Goal: Transaction & Acquisition: Purchase product/service

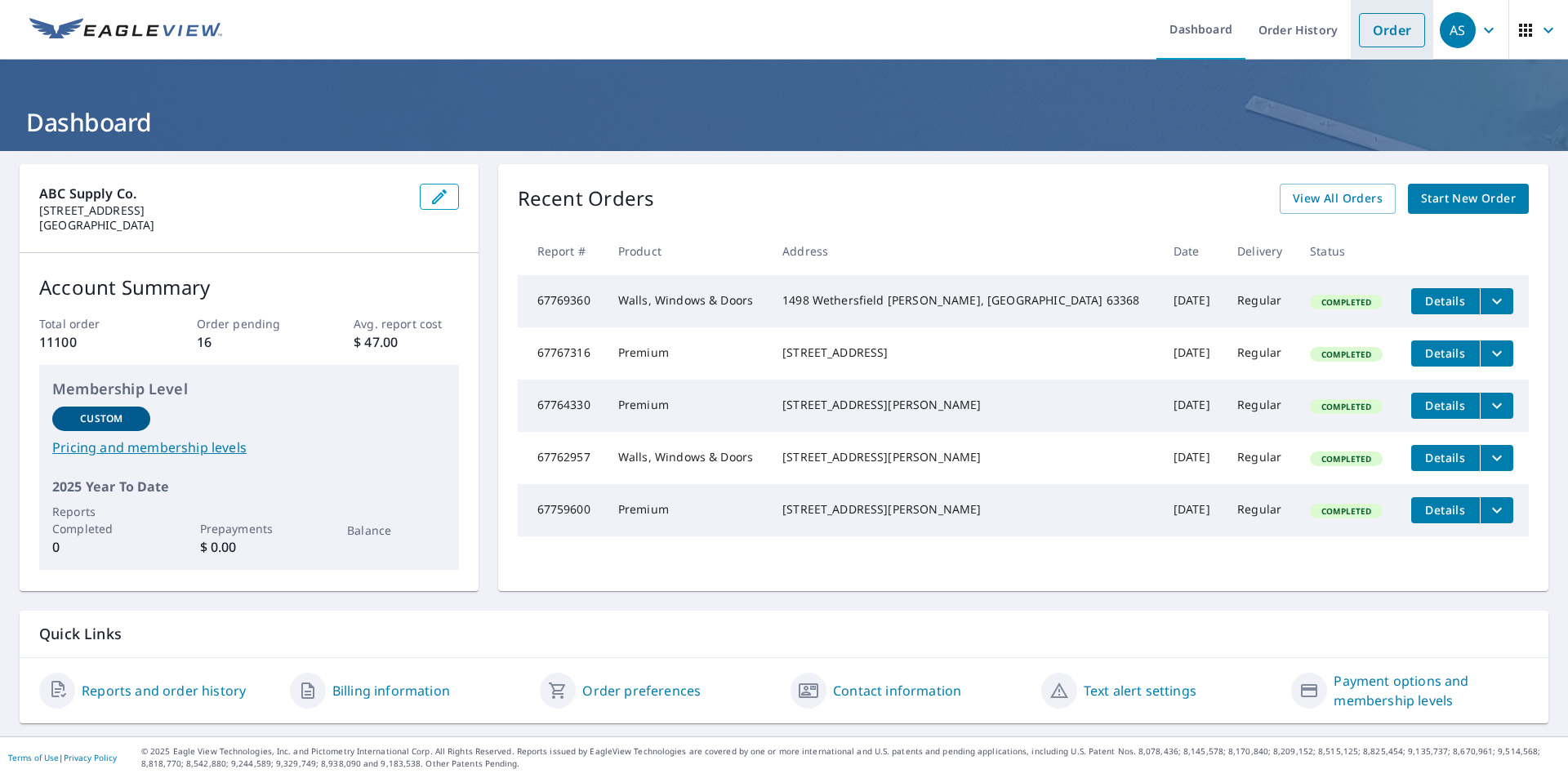
click at [1360, 38] on link "Order" at bounding box center [1392, 30] width 66 height 34
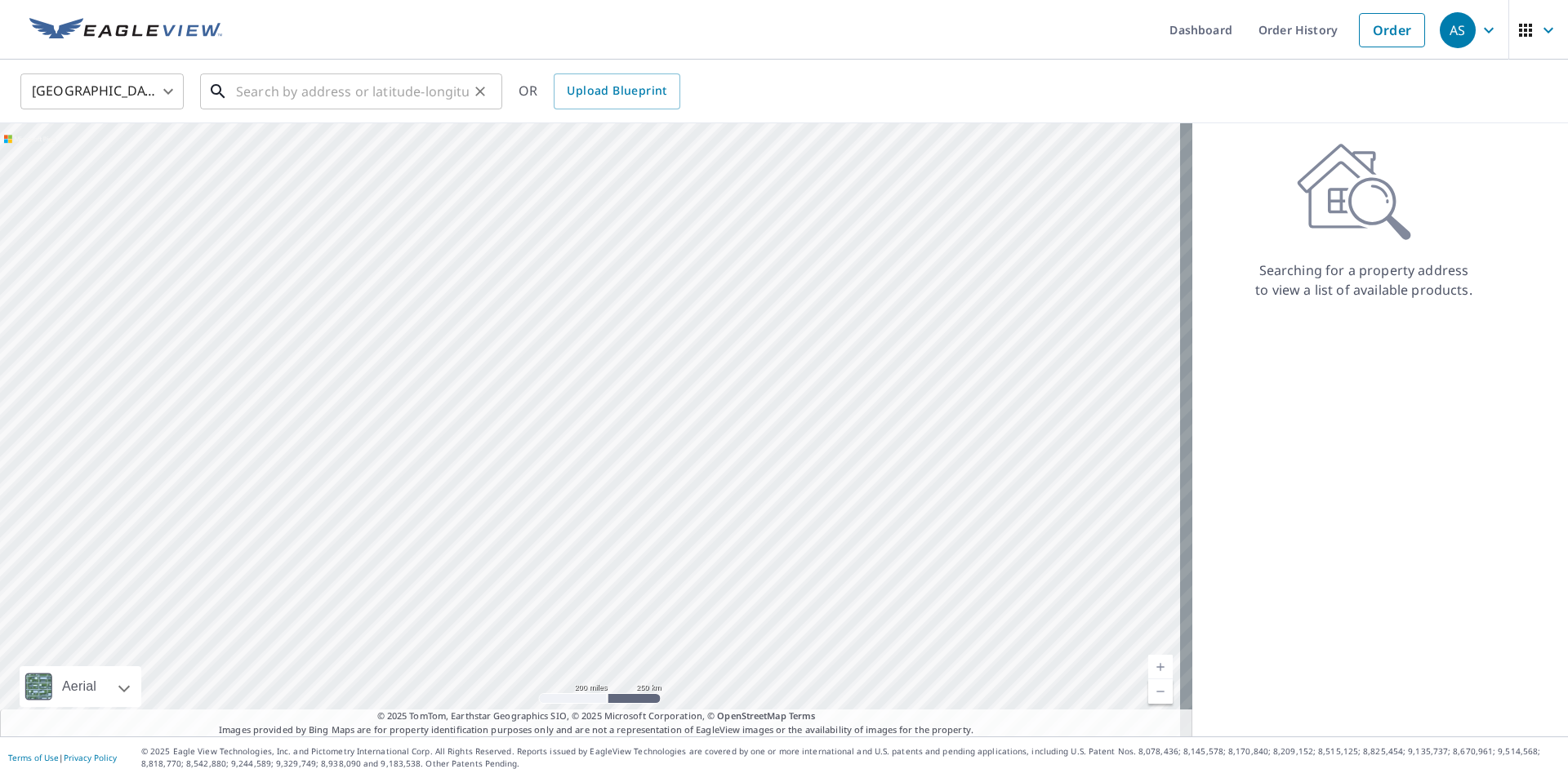
click at [371, 96] on input "text" at bounding box center [352, 92] width 233 height 46
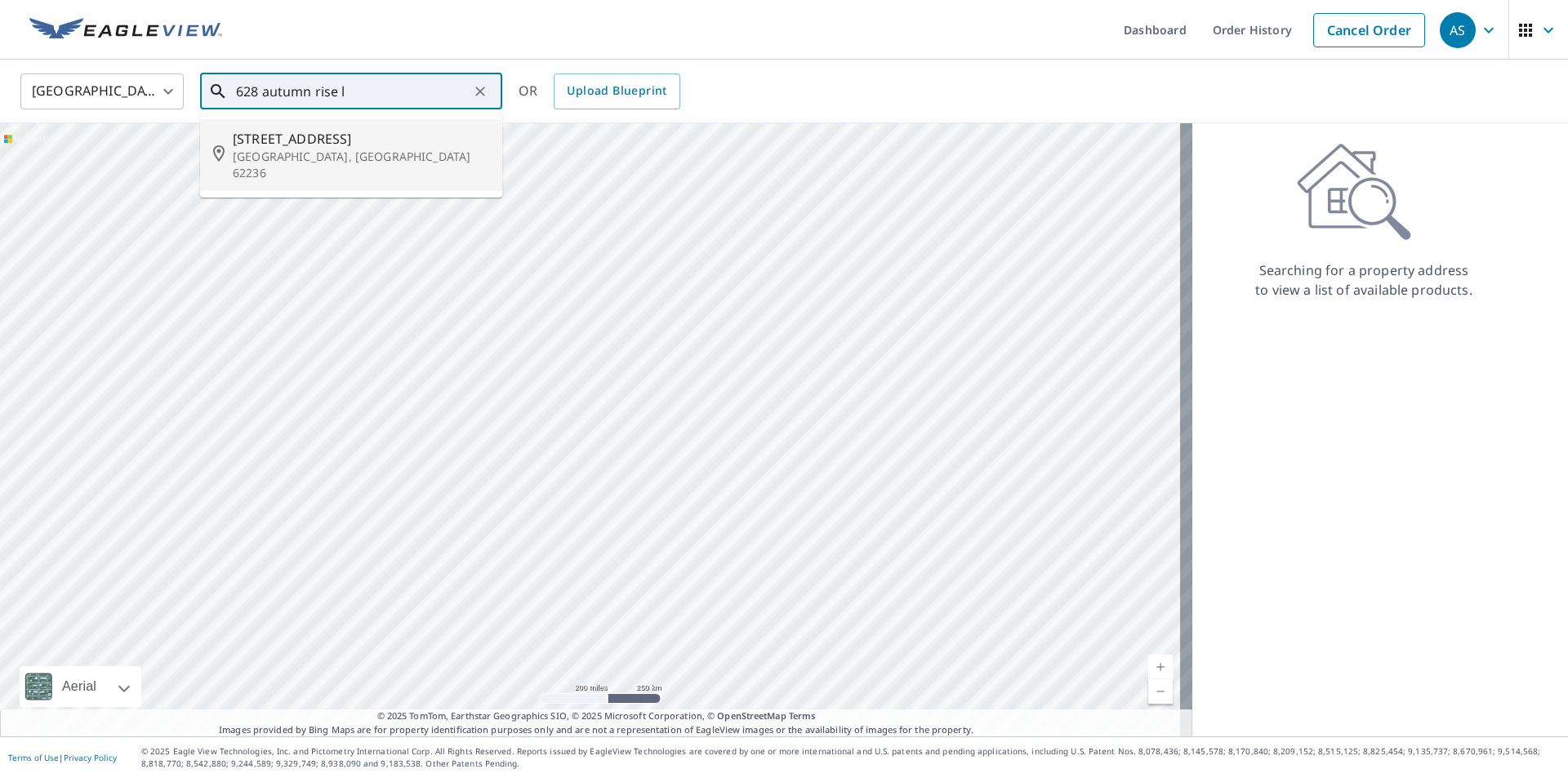
click at [359, 124] on li "[STREET_ADDRESS]" at bounding box center [351, 156] width 302 height 72
type input "[STREET_ADDRESS]"
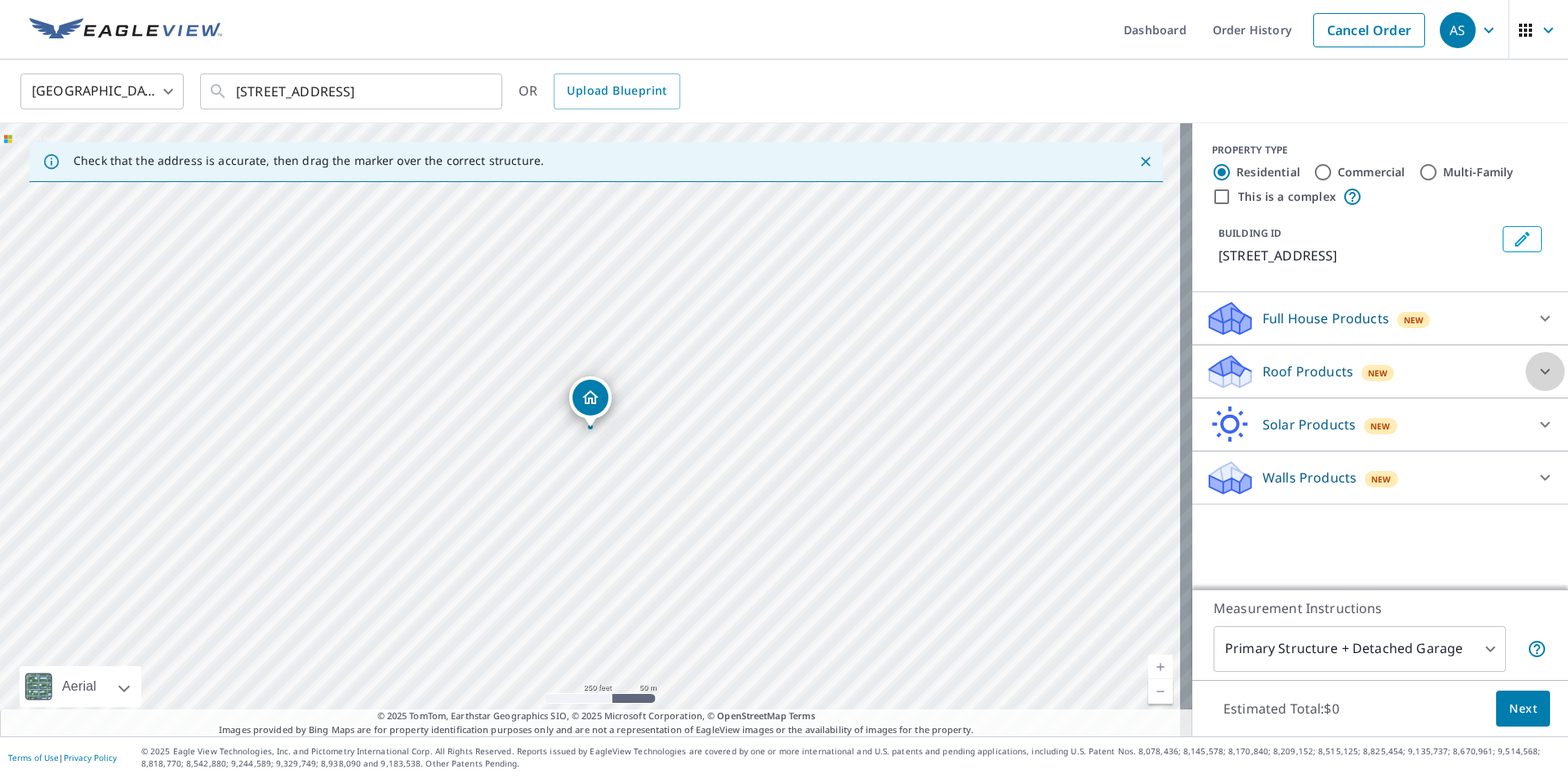
click at [1536, 368] on icon at bounding box center [1545, 372] width 20 height 20
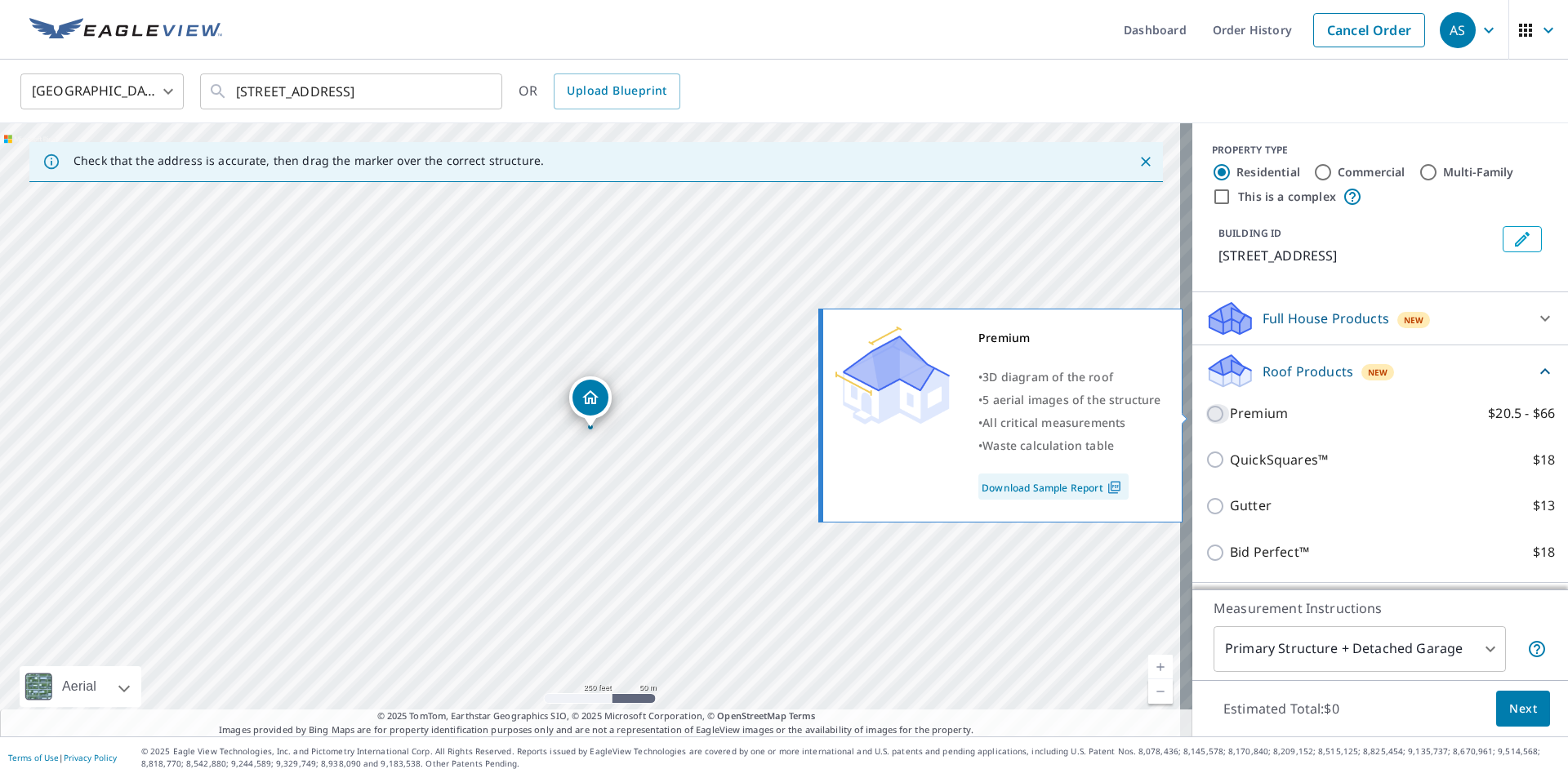
click at [1213, 415] on input "Premium $20.5 - $66" at bounding box center [1217, 414] width 25 height 20
checkbox input "true"
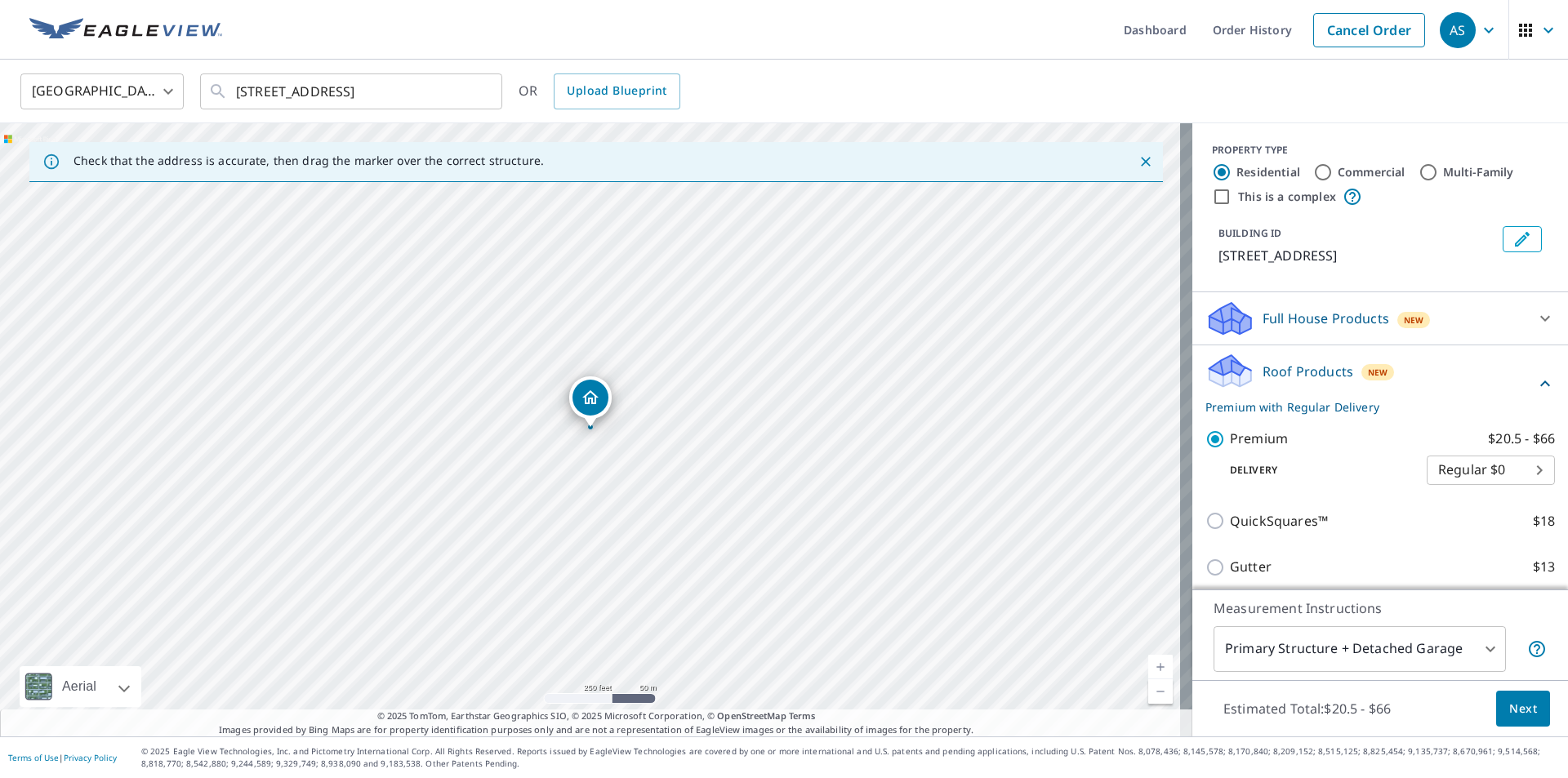
click at [1514, 719] on button "Next" at bounding box center [1523, 708] width 54 height 37
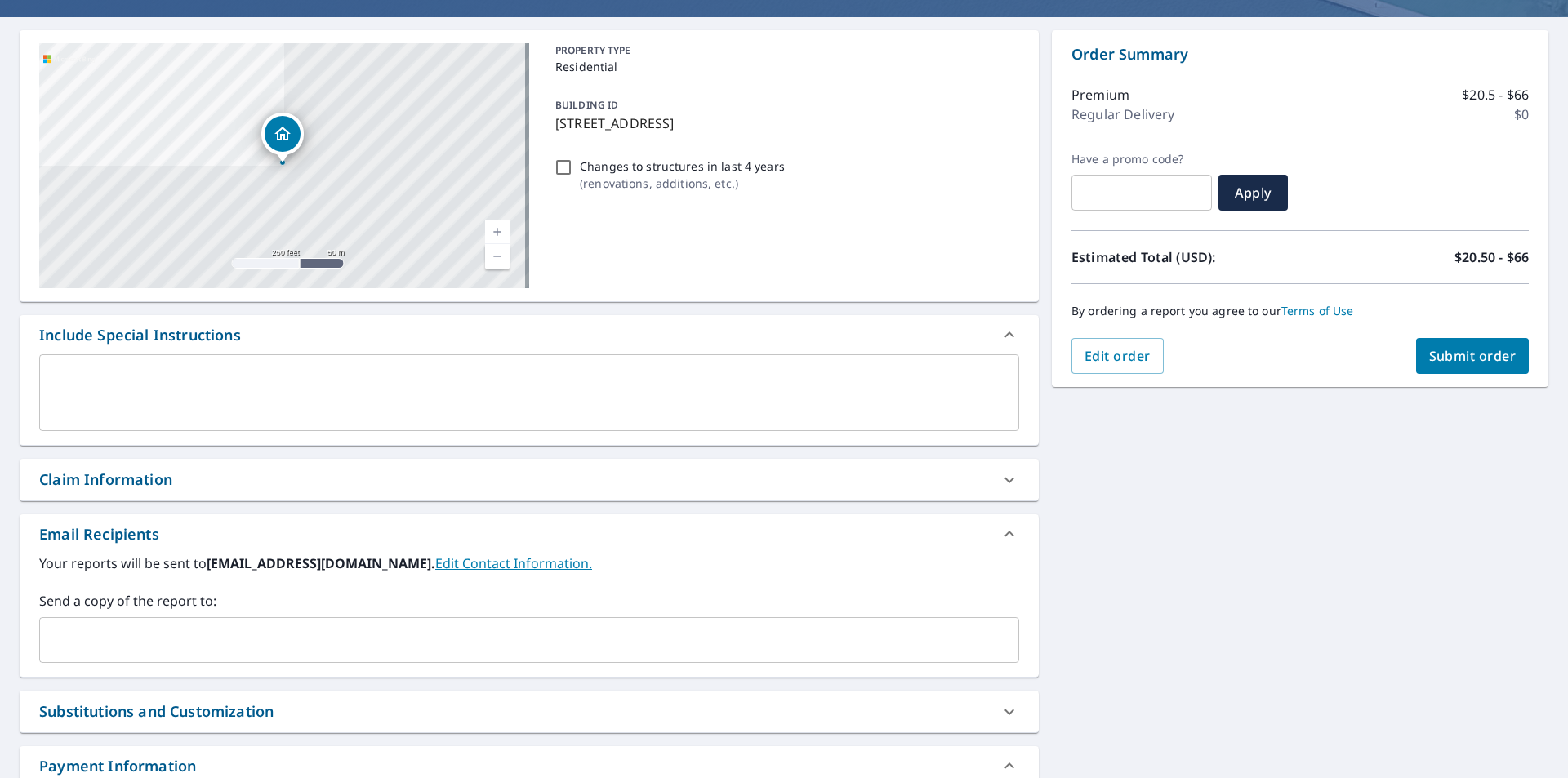
scroll to position [163, 0]
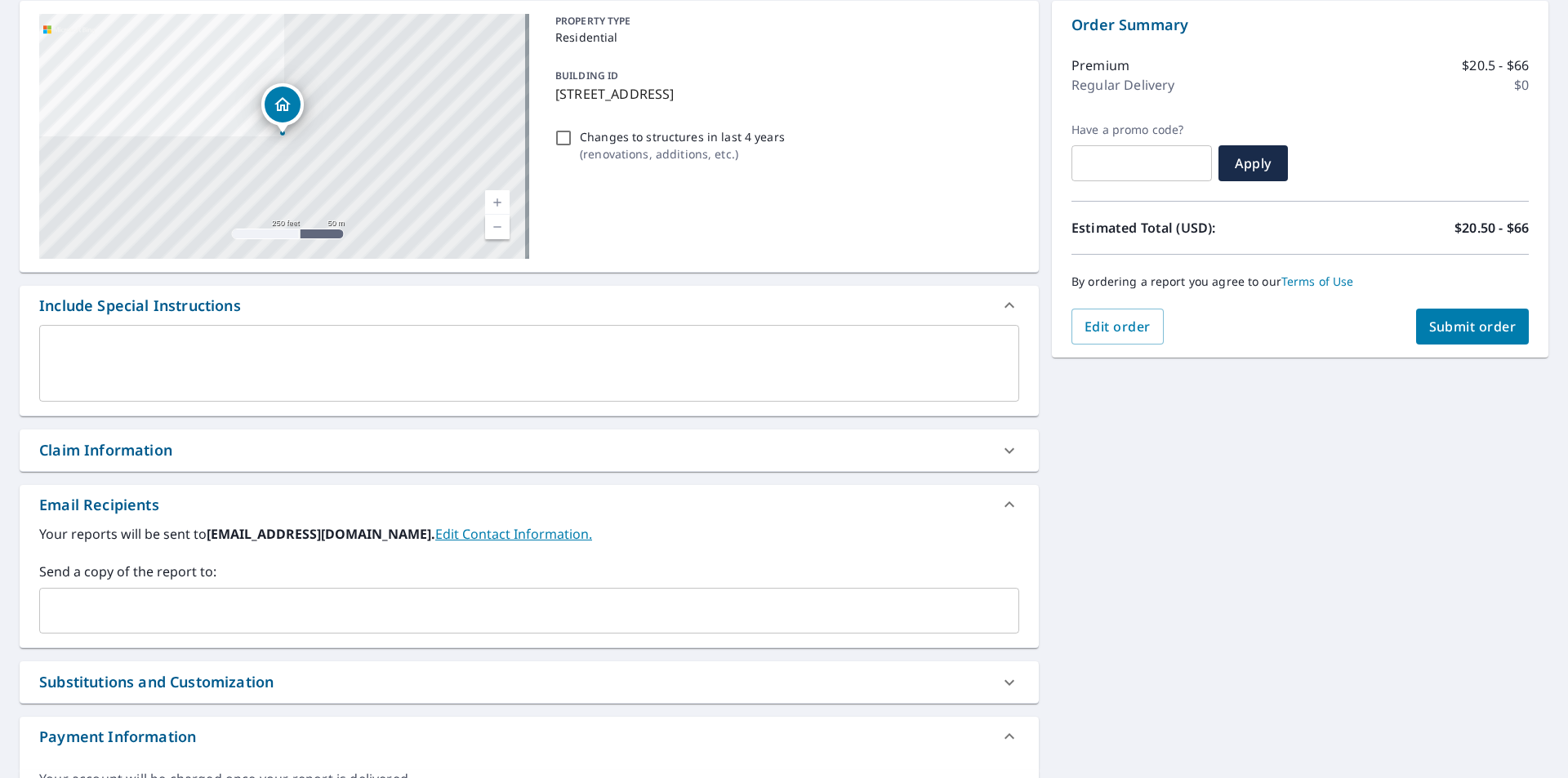
click at [168, 617] on input "text" at bounding box center [517, 611] width 940 height 31
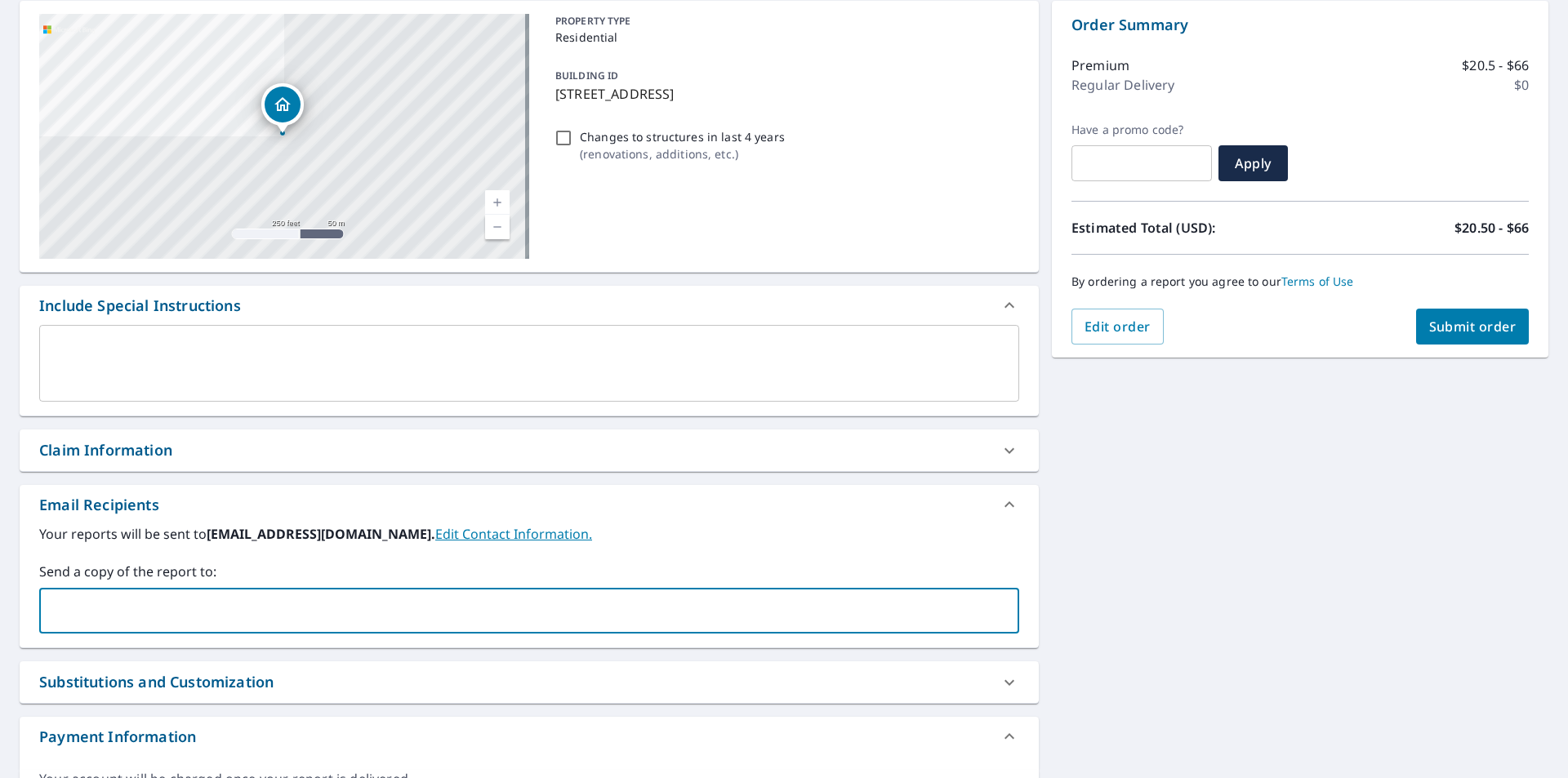
click at [102, 605] on input "text" at bounding box center [517, 611] width 940 height 31
type input "[PERSON_NAME][EMAIL_ADDRESS][PERSON_NAME][DOMAIN_NAME]"
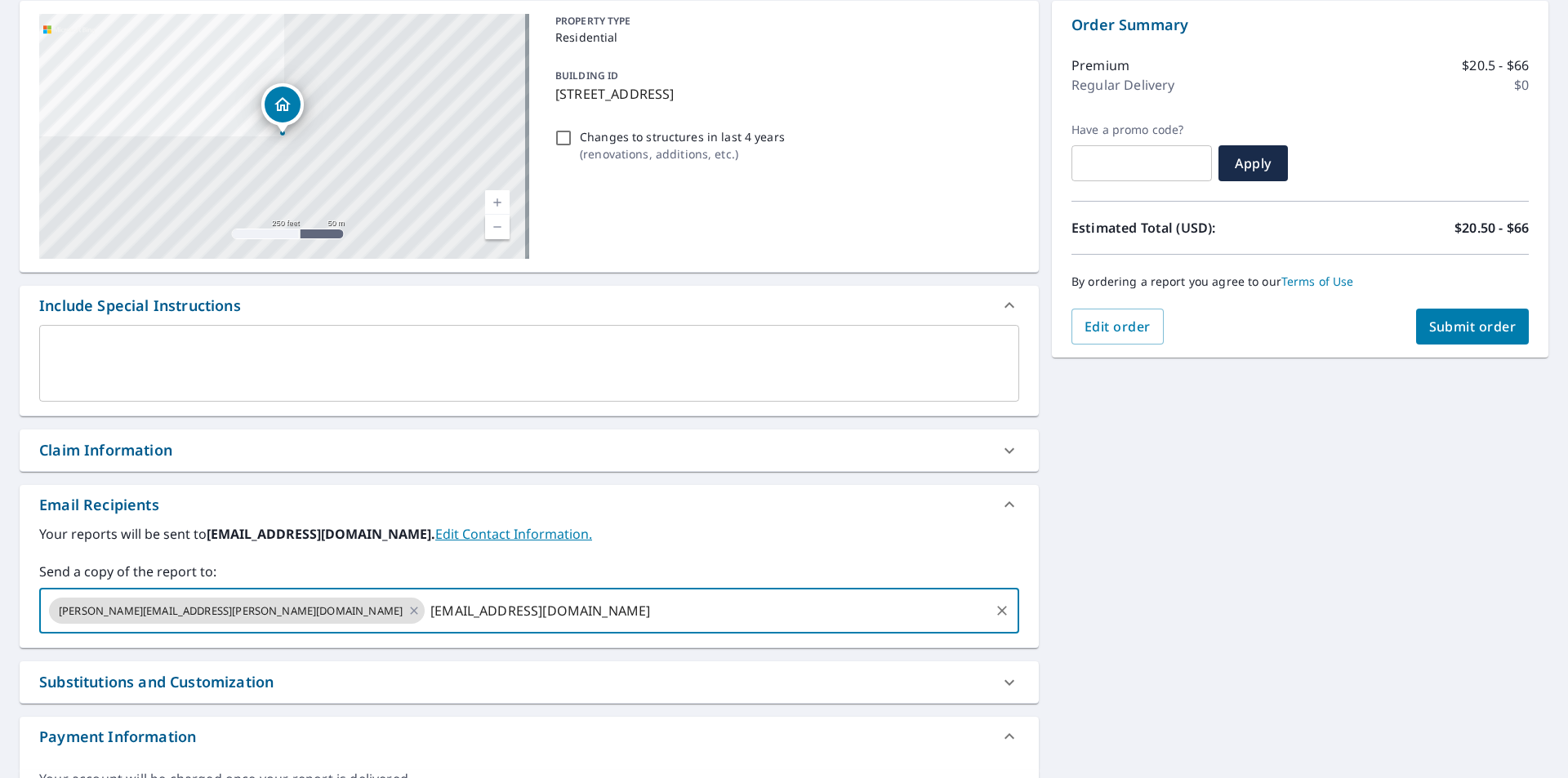
type input "[EMAIL_ADDRESS][DOMAIN_NAME]"
type input "[PERSON_NAME][EMAIL_ADDRESS][DOMAIN_NAME]"
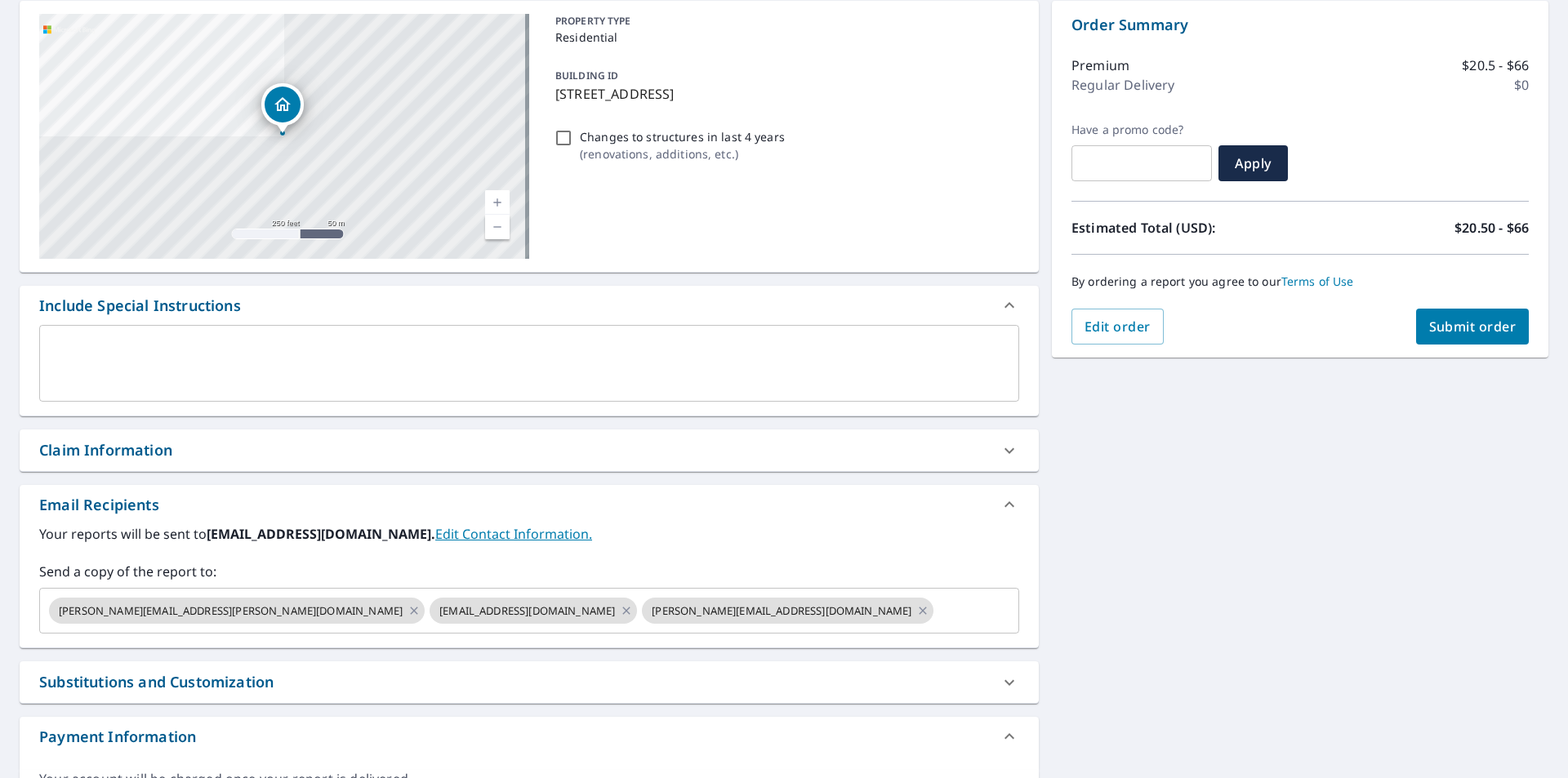
click at [1266, 535] on div "[STREET_ADDRESS] A standard road map Aerial A detailed look from above Labels L…" at bounding box center [784, 411] width 1568 height 847
click at [1455, 326] on span "Submit order" at bounding box center [1472, 327] width 88 height 18
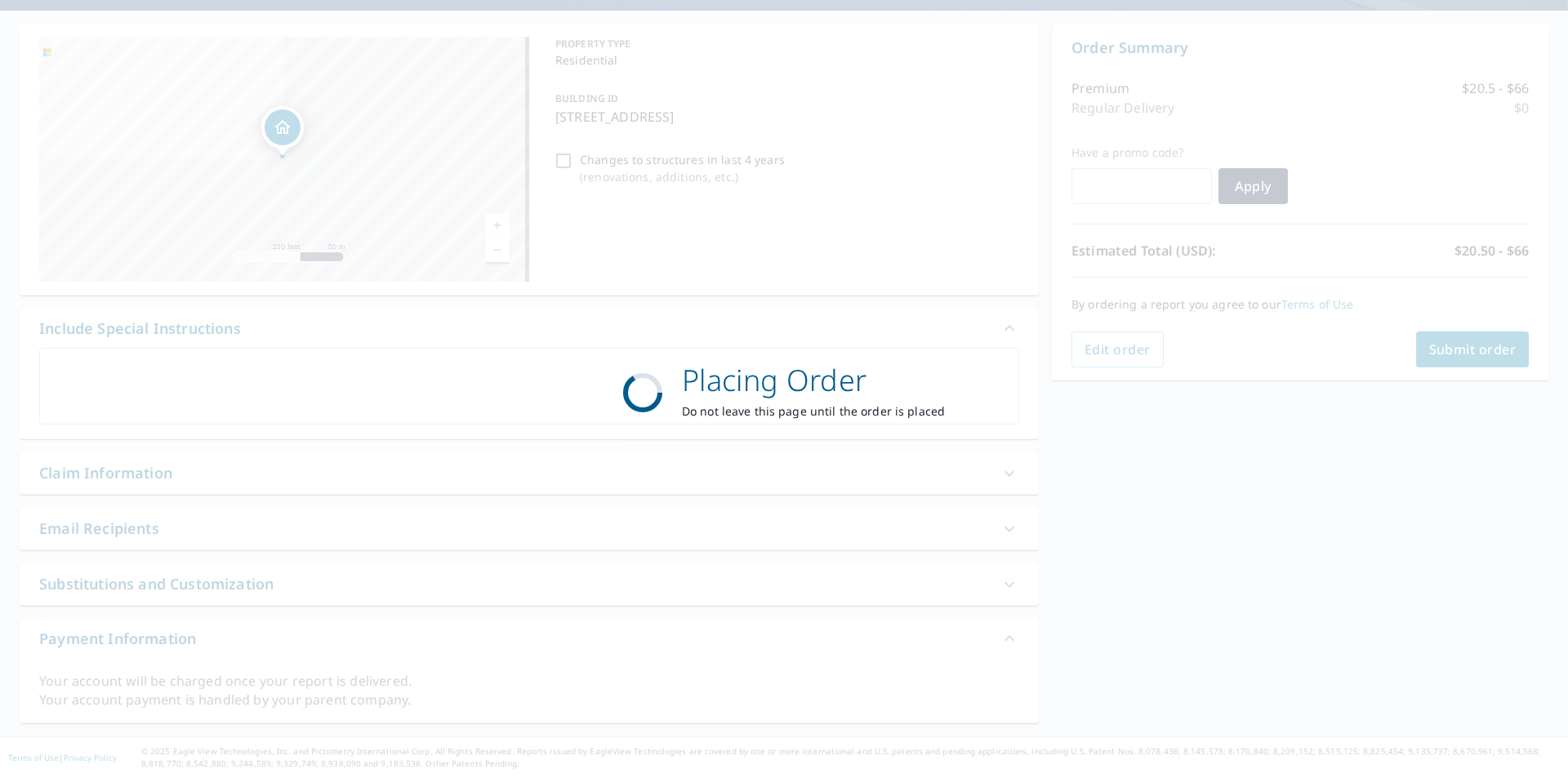
scroll to position [140, 0]
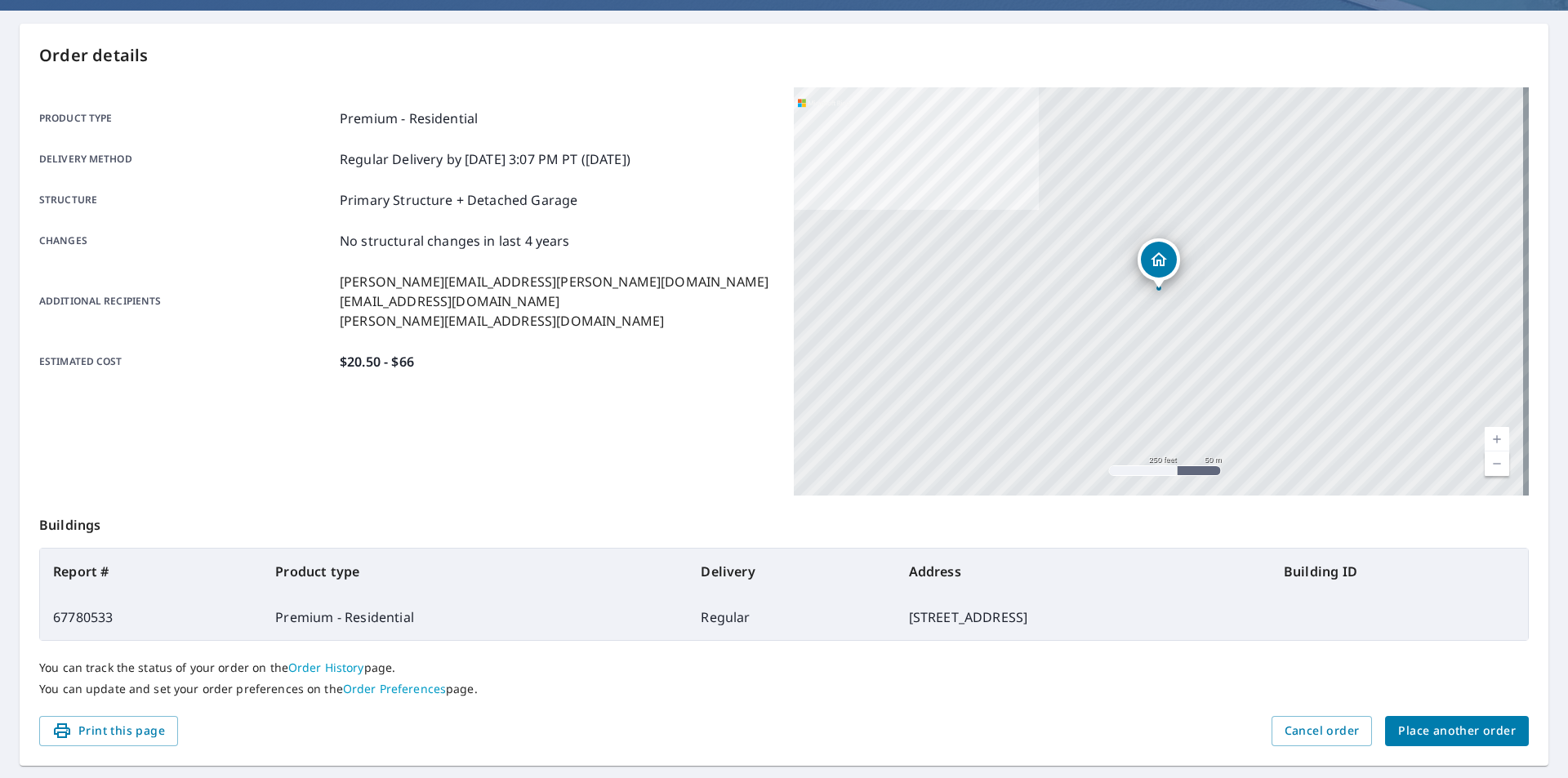
click at [586, 311] on div "Additional recipients [PERSON_NAME][EMAIL_ADDRESS][PERSON_NAME][DOMAIN_NAME] [P…" at bounding box center [406, 301] width 735 height 59
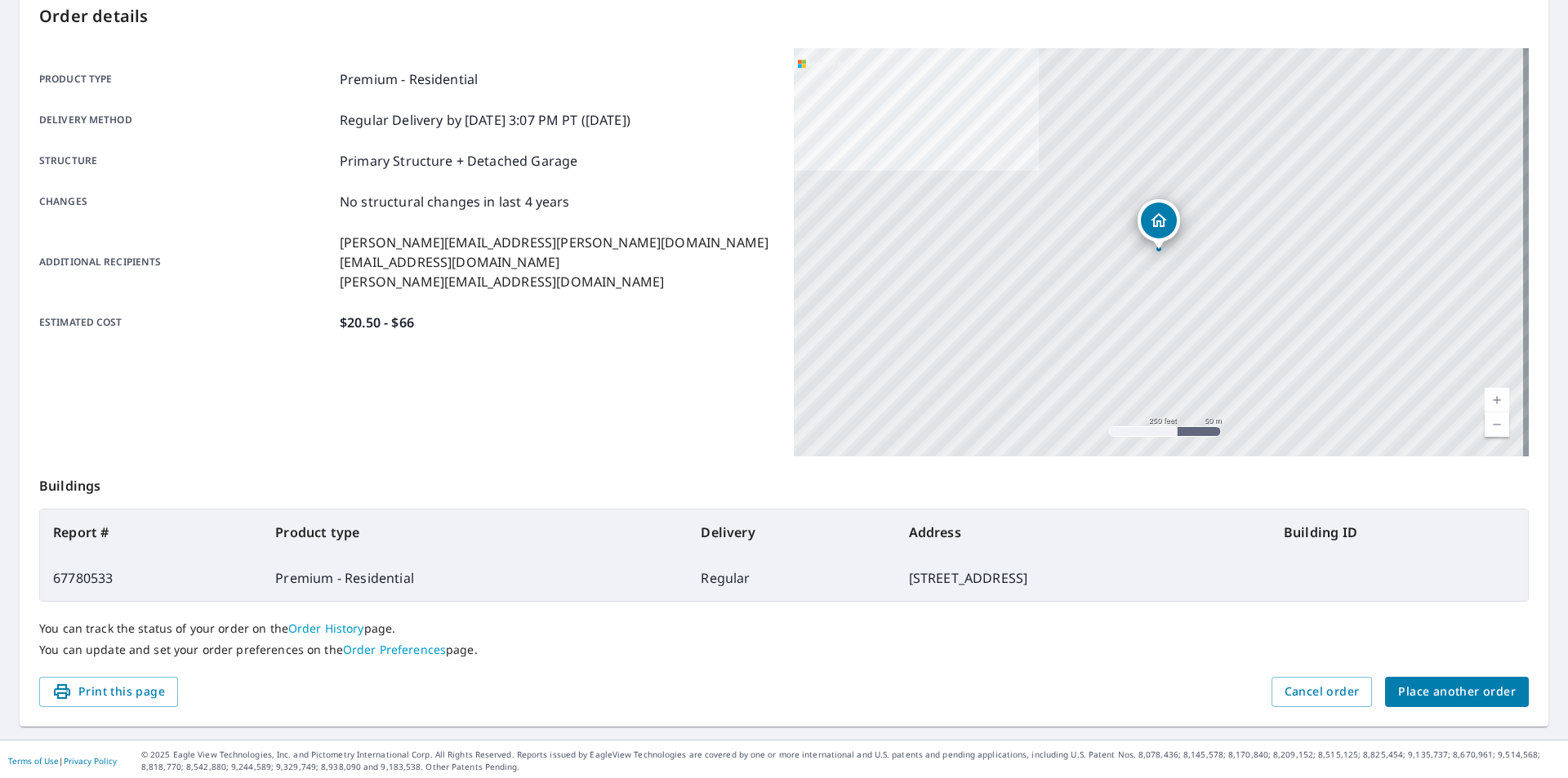
scroll to position [102, 0]
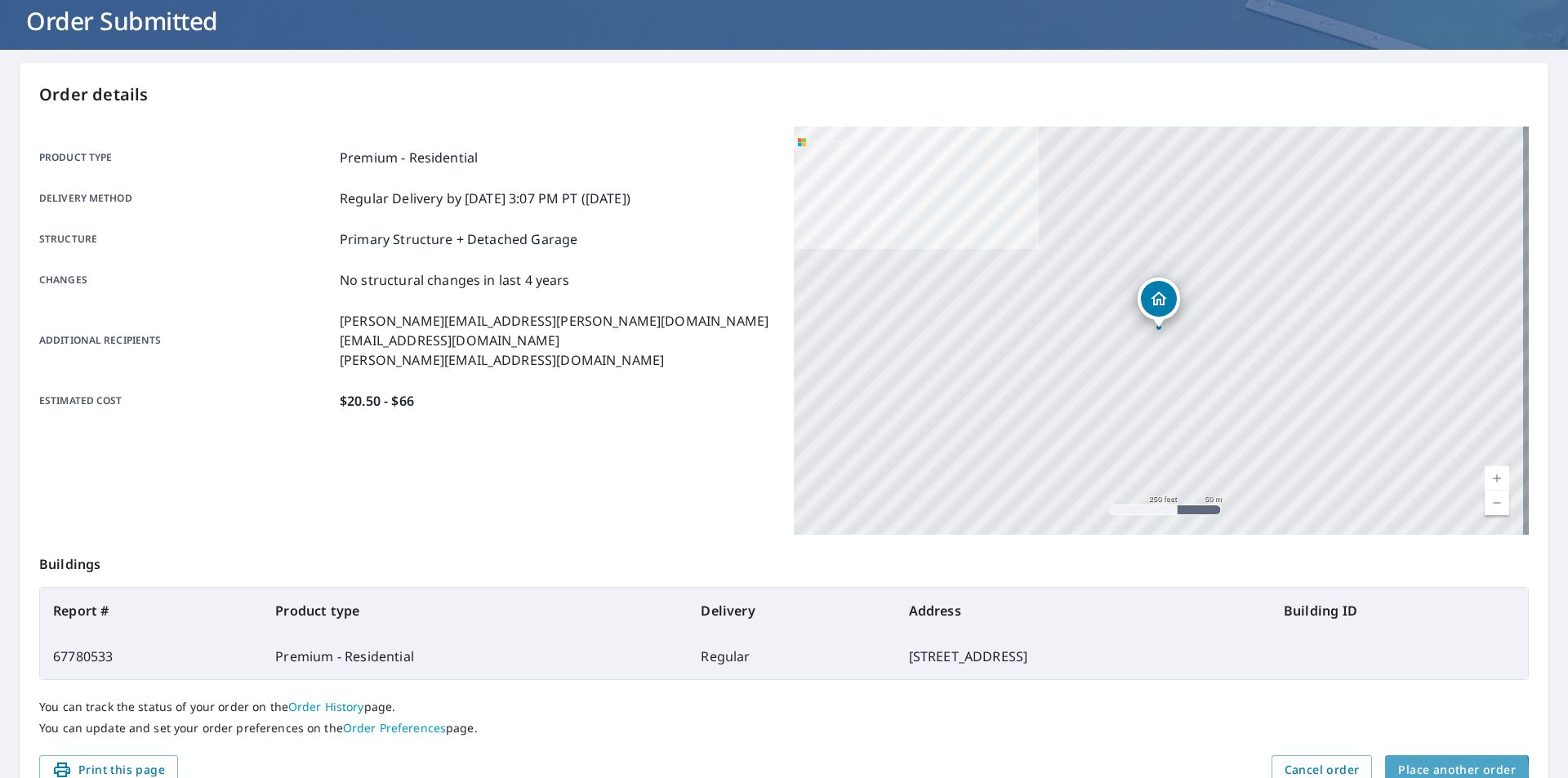
click at [1435, 771] on span "Place another order" at bounding box center [1457, 770] width 118 height 20
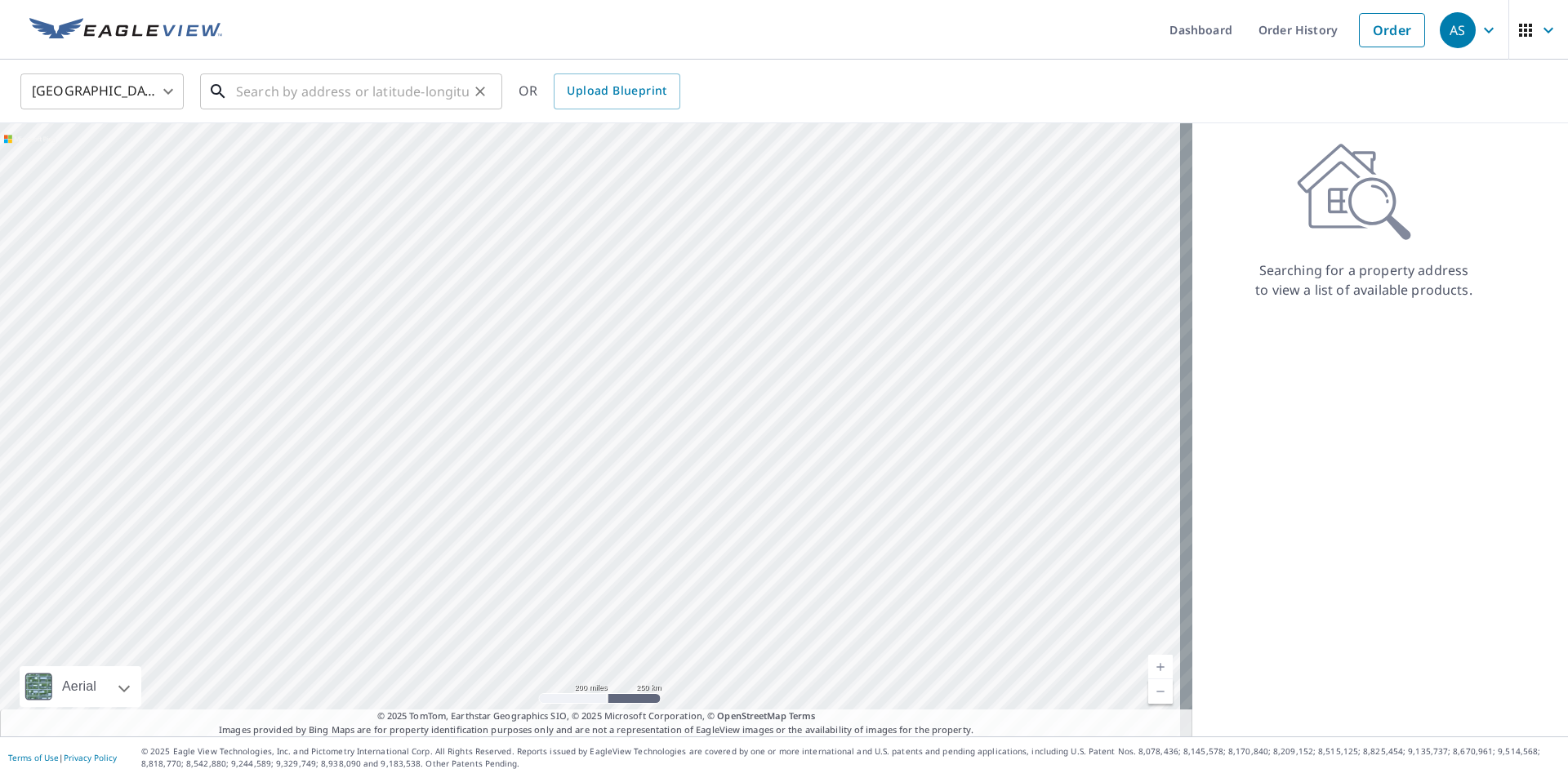
click at [400, 106] on input "text" at bounding box center [352, 92] width 233 height 46
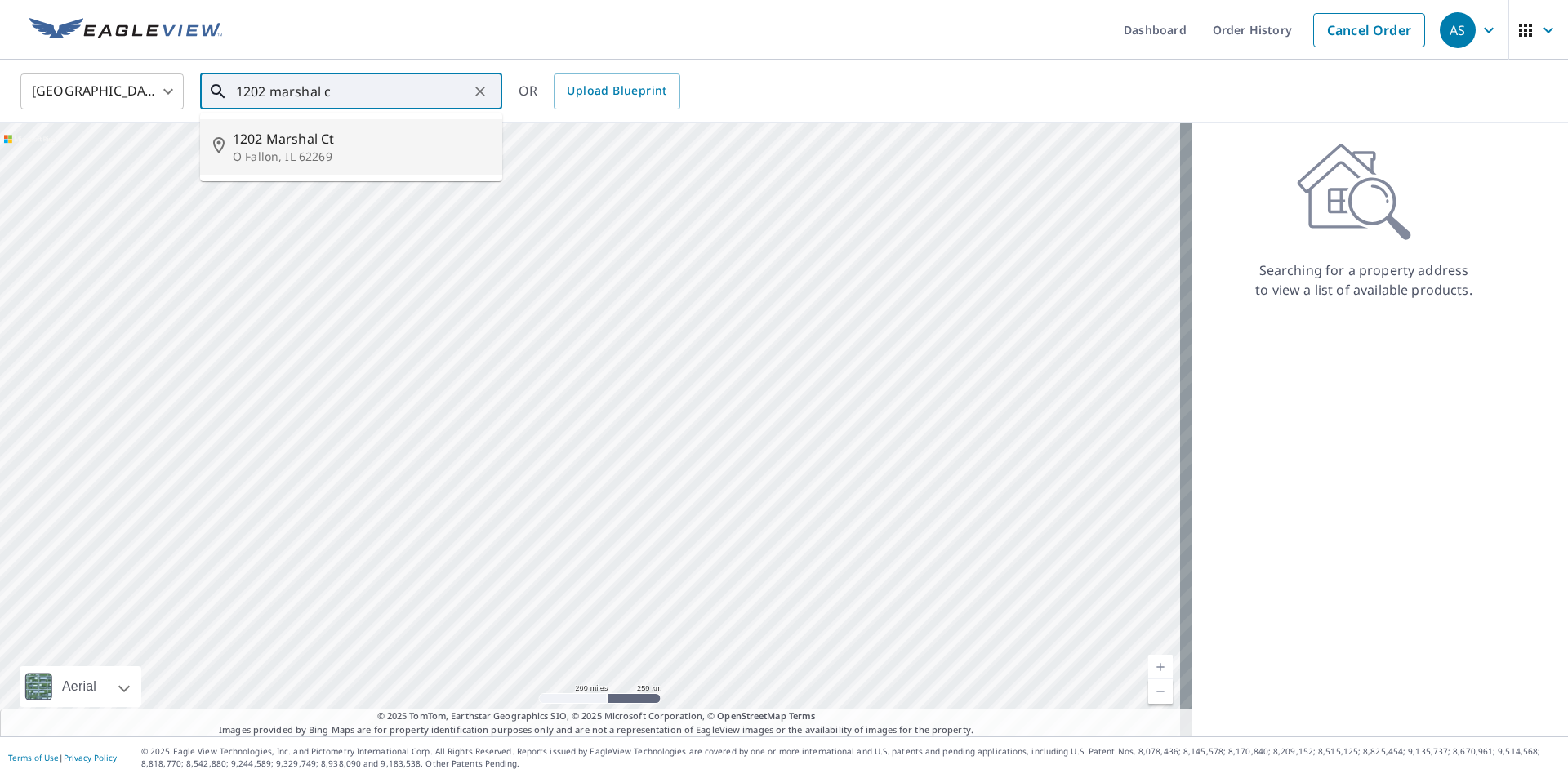
click at [334, 165] on li "[STREET_ADDRESS][PERSON_NAME]" at bounding box center [351, 147] width 302 height 56
type input "[STREET_ADDRESS][PERSON_NAME]"
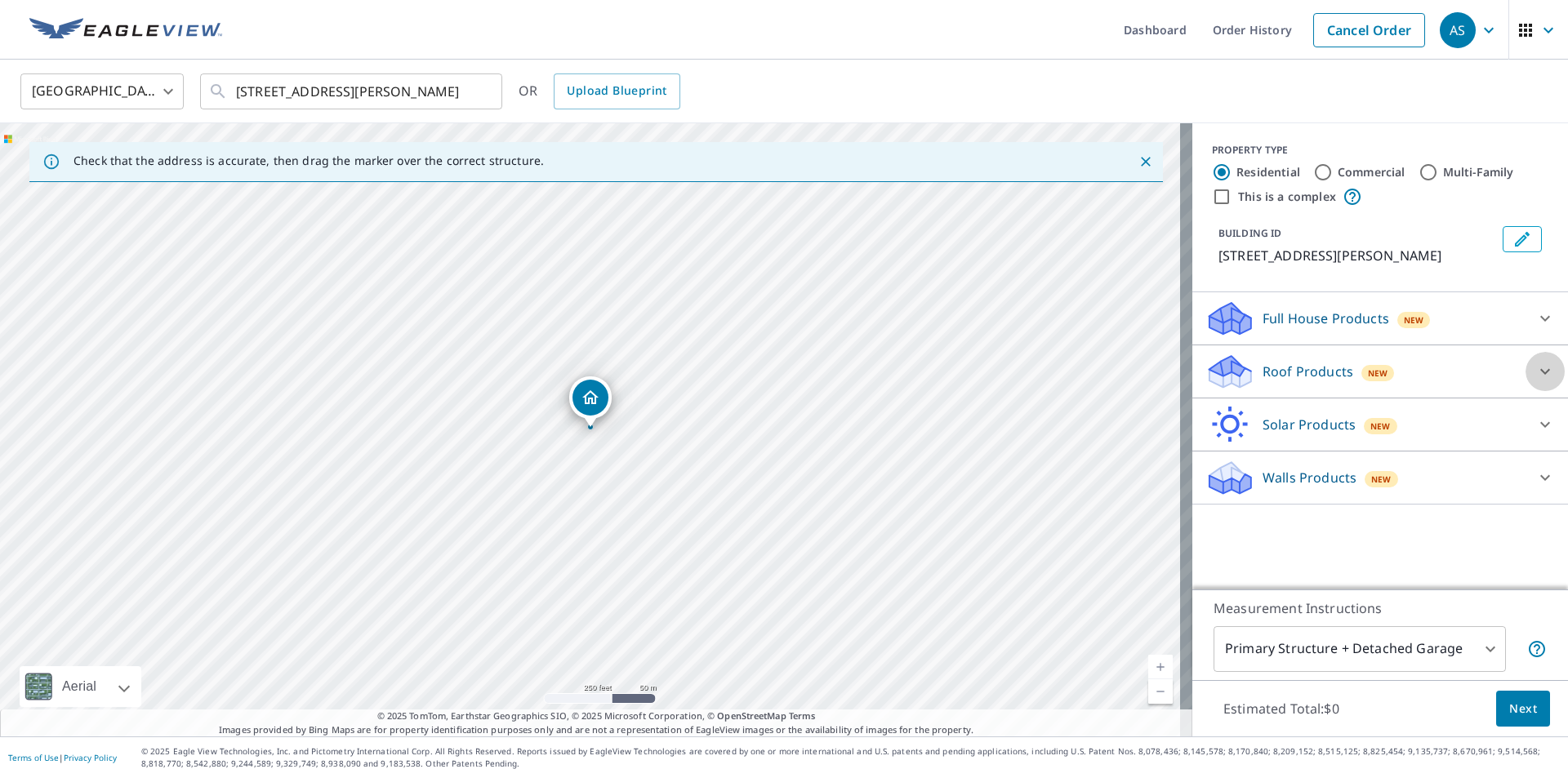
click at [1535, 373] on icon at bounding box center [1545, 372] width 20 height 20
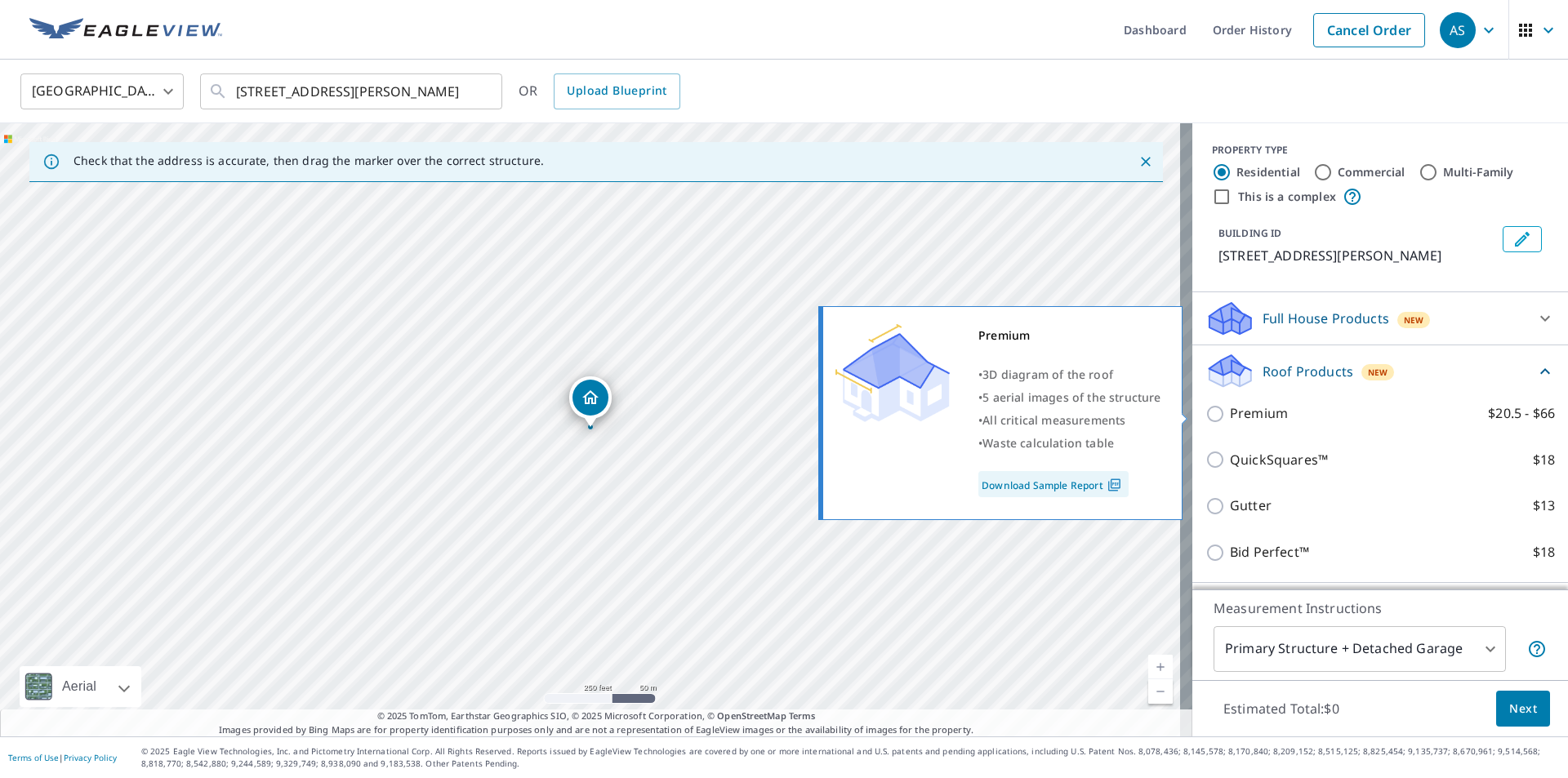
click at [1250, 414] on p "Premium" at bounding box center [1258, 413] width 58 height 20
click at [1230, 414] on input "Premium $20.5 - $66" at bounding box center [1217, 414] width 25 height 20
checkbox input "true"
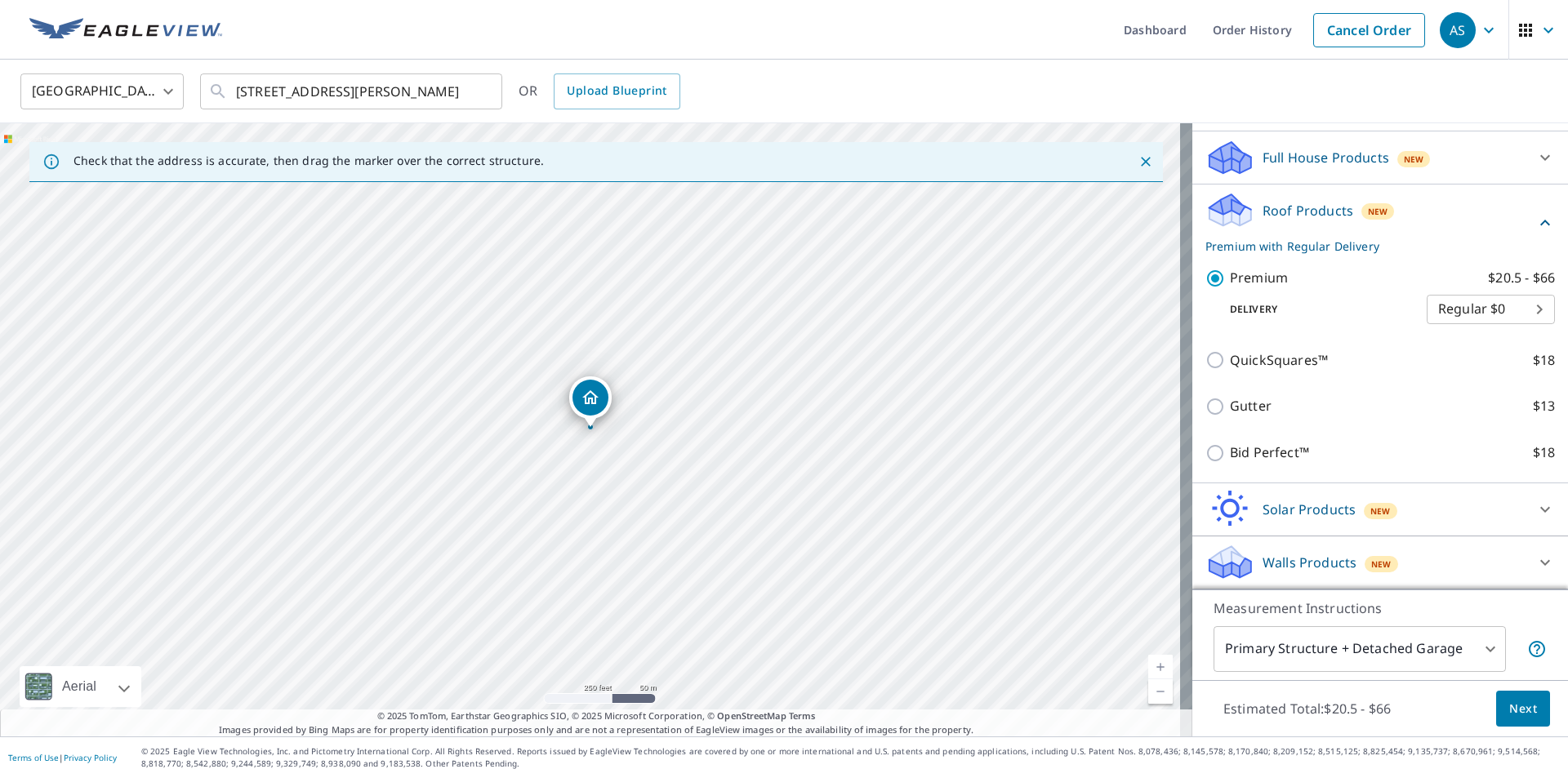
click at [1535, 558] on icon at bounding box center [1545, 563] width 20 height 20
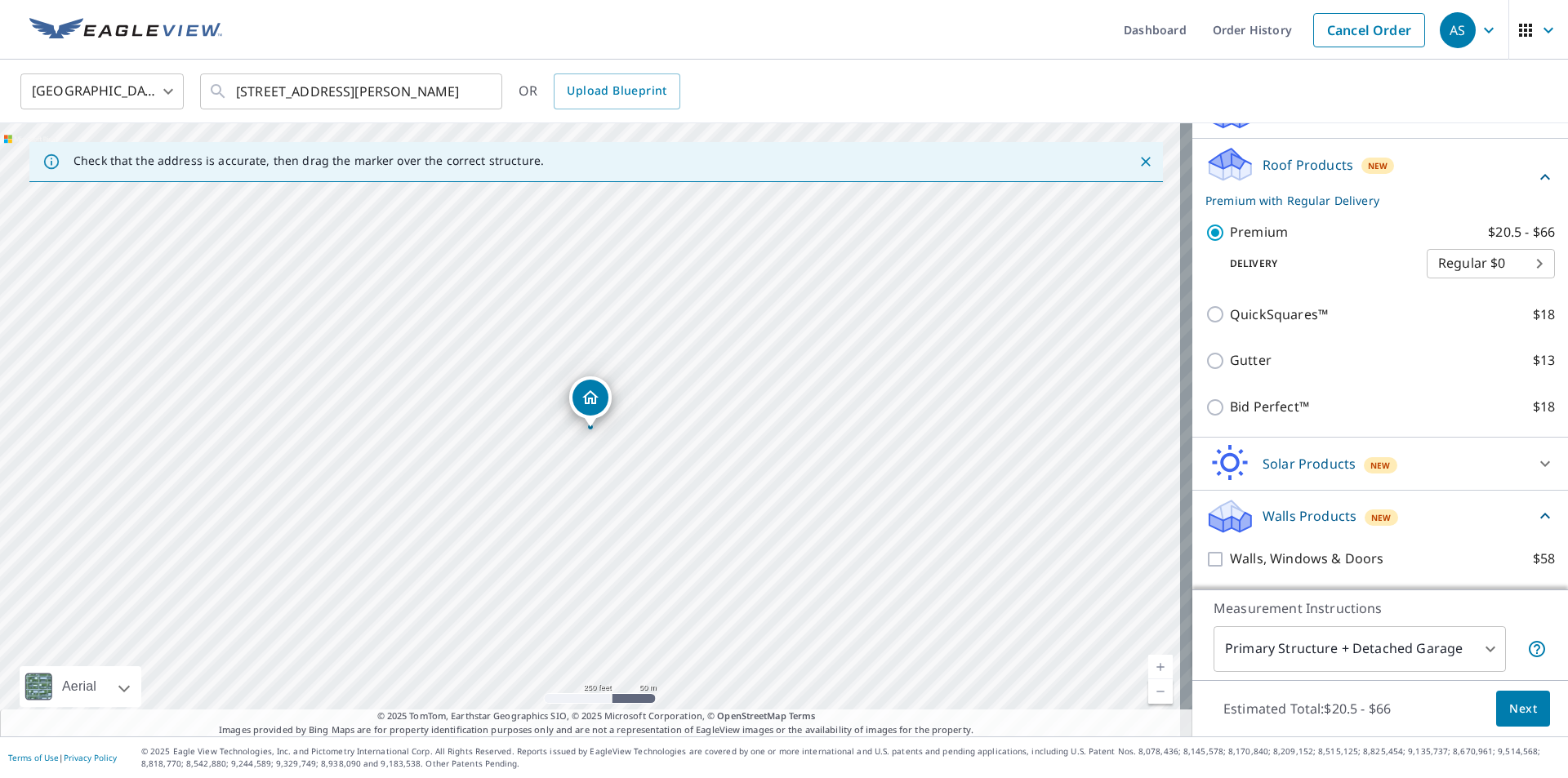
scroll to position [252, 0]
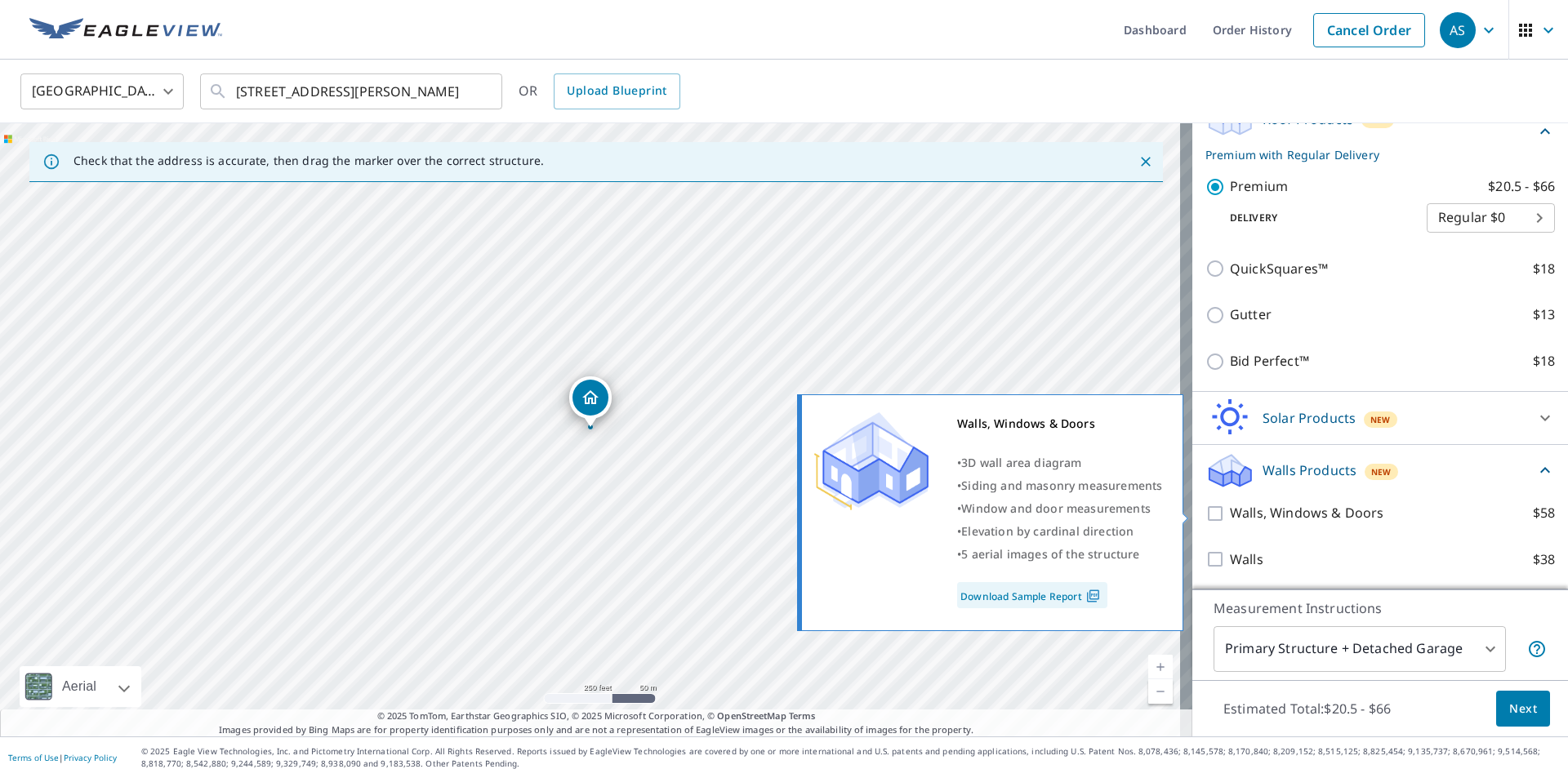
click at [1213, 517] on input "Walls, Windows & Doors $58" at bounding box center [1217, 513] width 25 height 20
checkbox input "true"
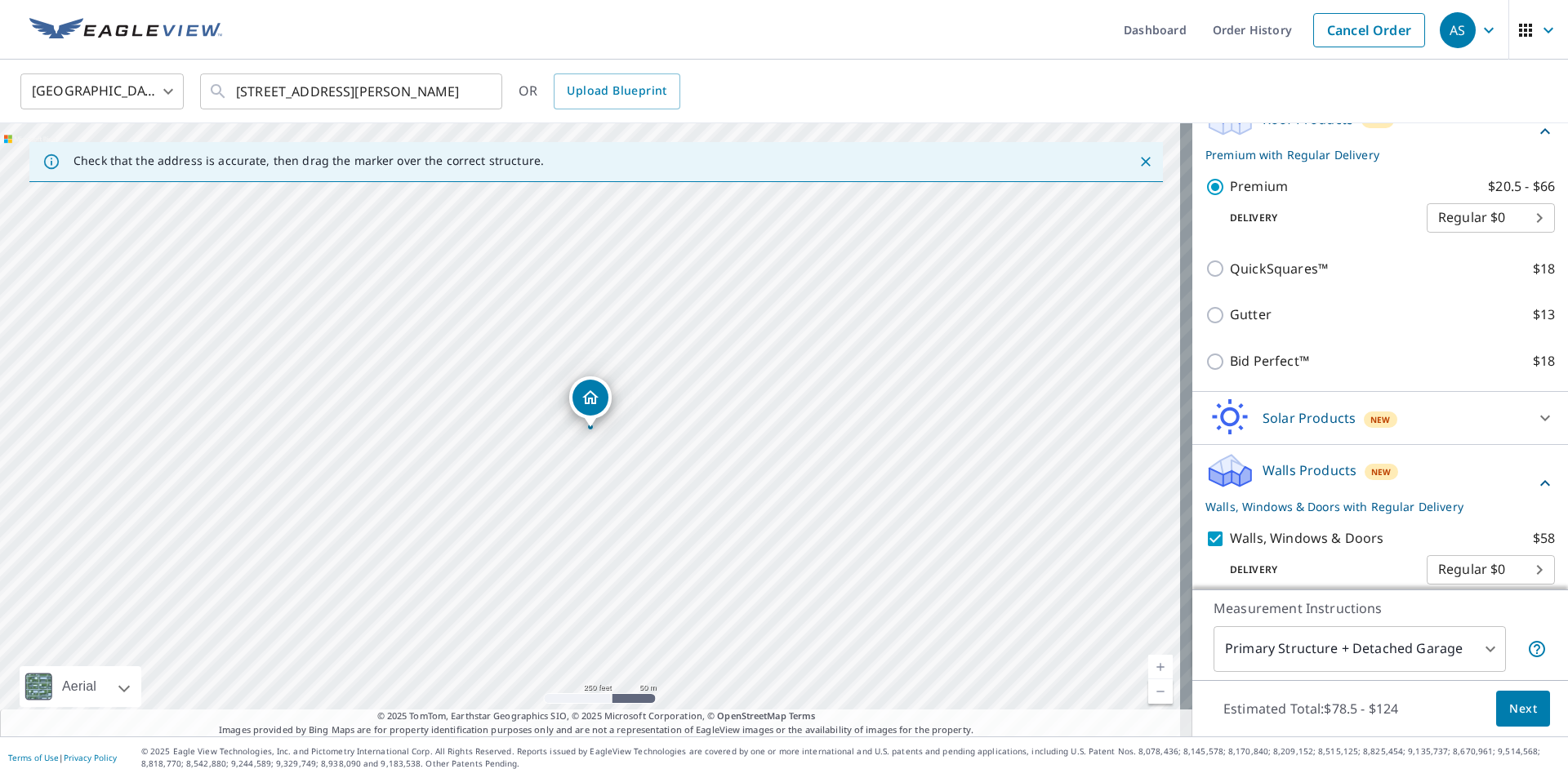
click at [1509, 709] on span "Next" at bounding box center [1523, 708] width 28 height 20
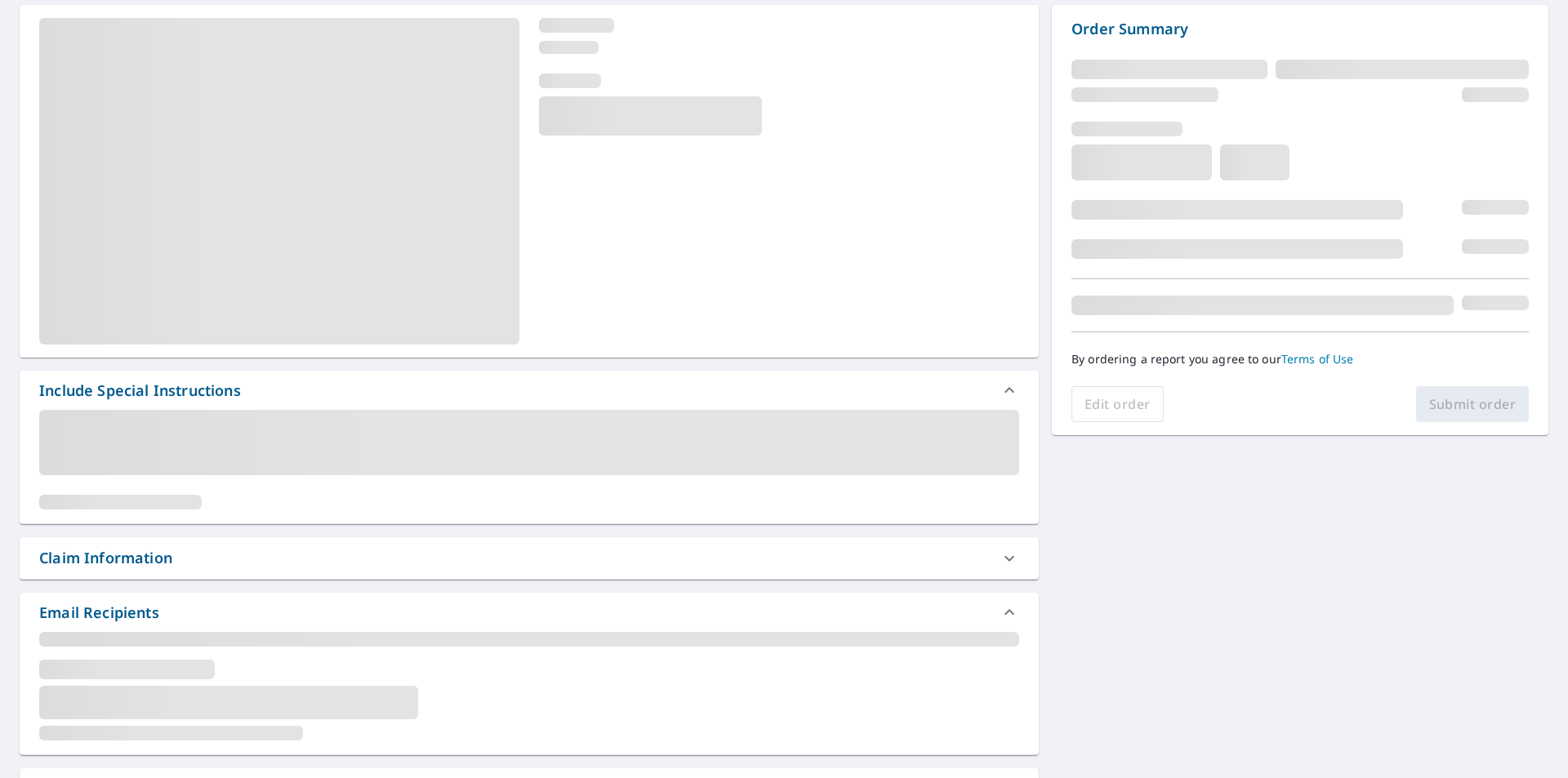
scroll to position [163, 0]
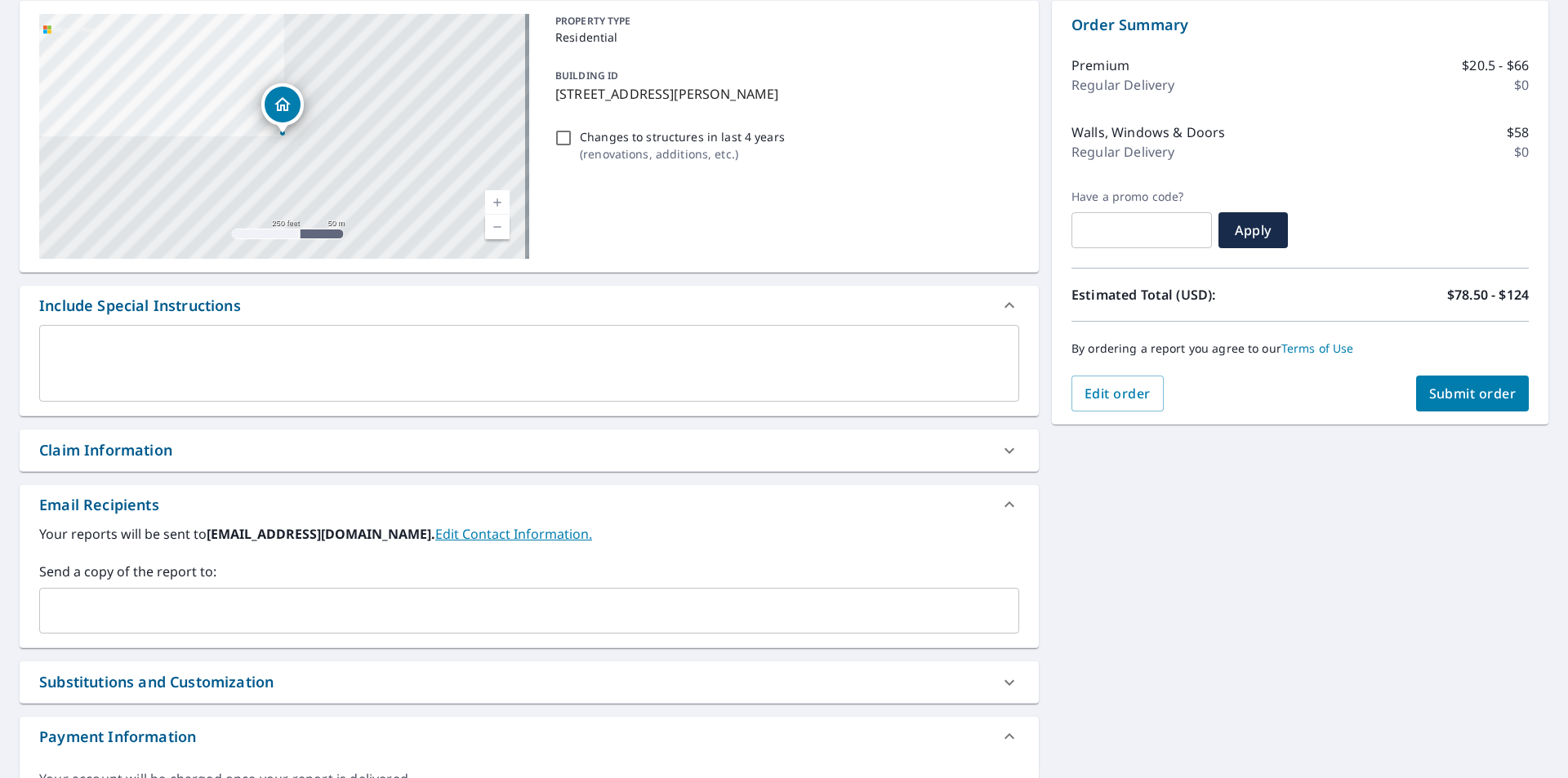
click at [102, 611] on input "text" at bounding box center [517, 611] width 940 height 31
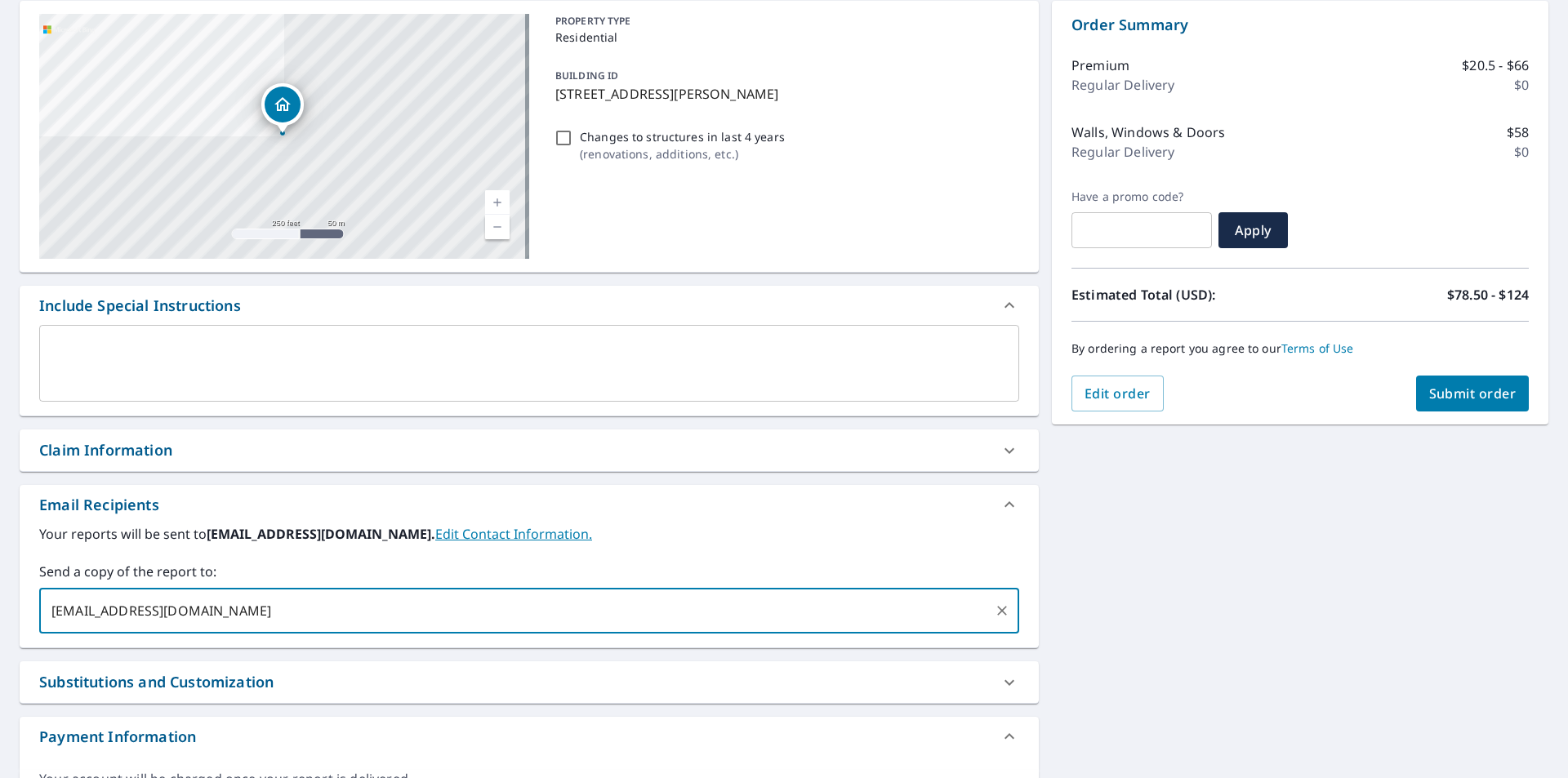
type input "[EMAIL_ADDRESS][DOMAIN_NAME]"
type input "[PERSON_NAME][EMAIL_ADDRESS][DOMAIN_NAME]"
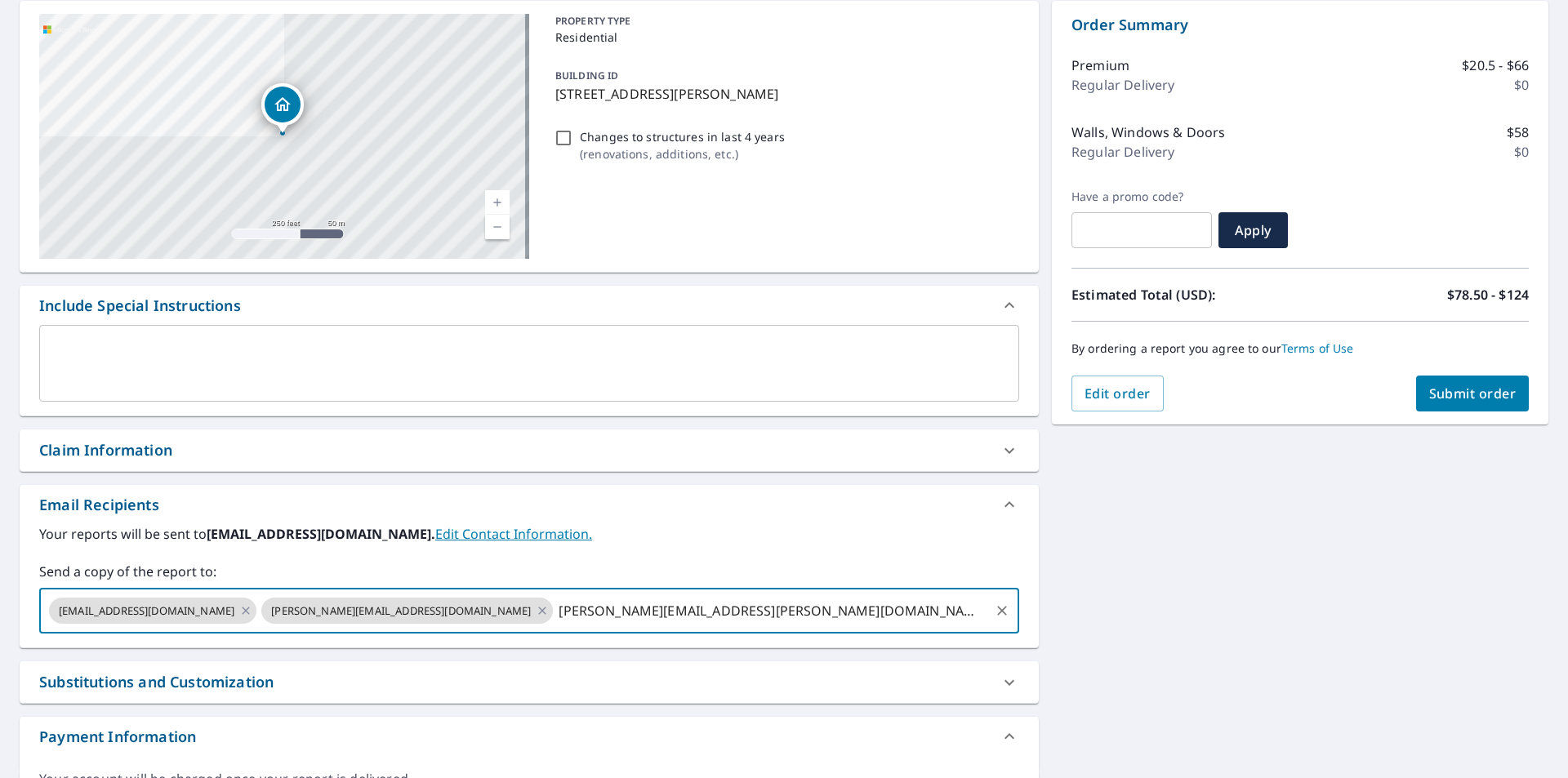
type input "[PERSON_NAME][EMAIL_ADDRESS][PERSON_NAME][DOMAIN_NAME]"
click at [1510, 386] on button "Submit order" at bounding box center [1473, 394] width 114 height 36
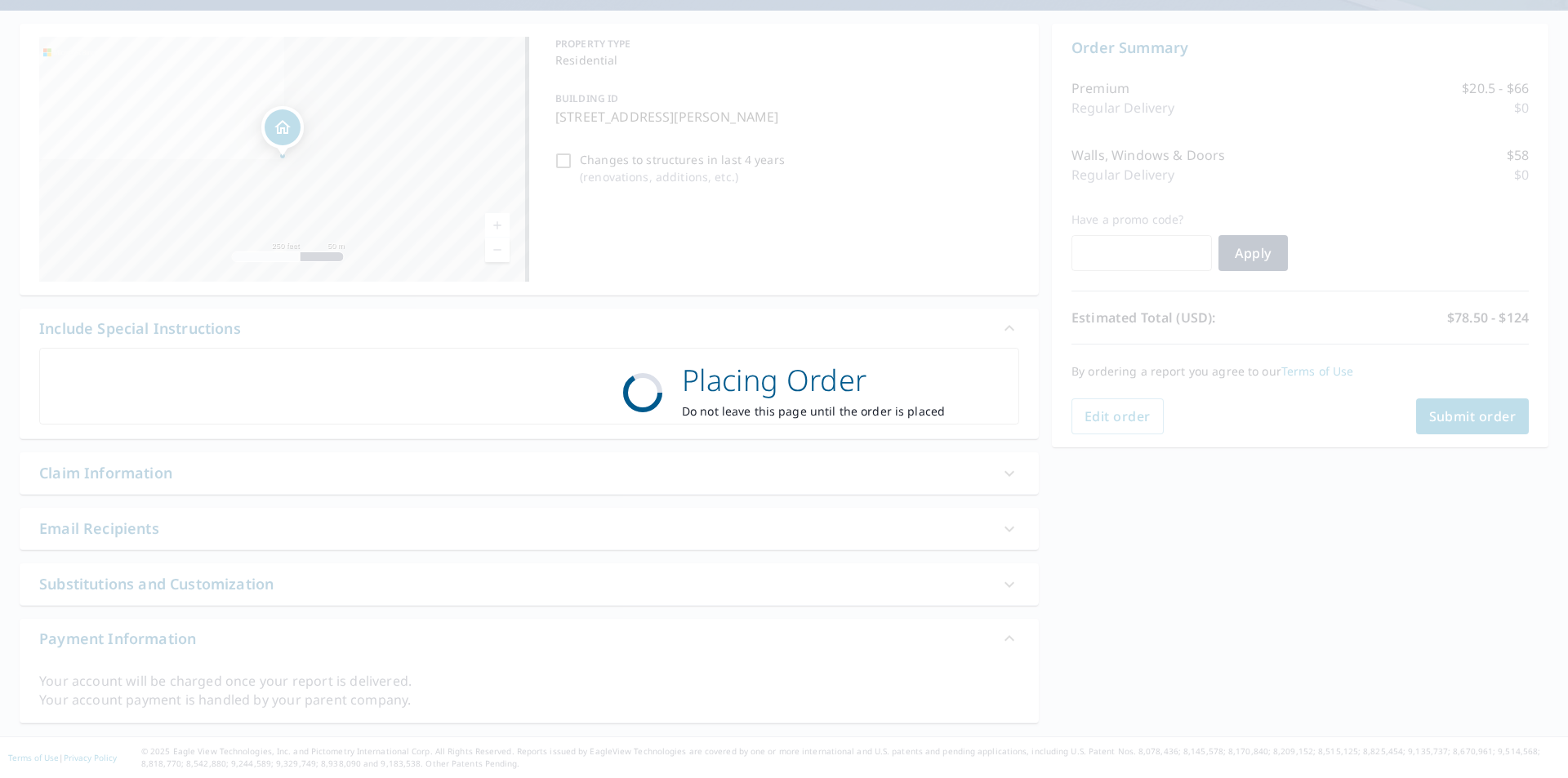
scroll to position [140, 0]
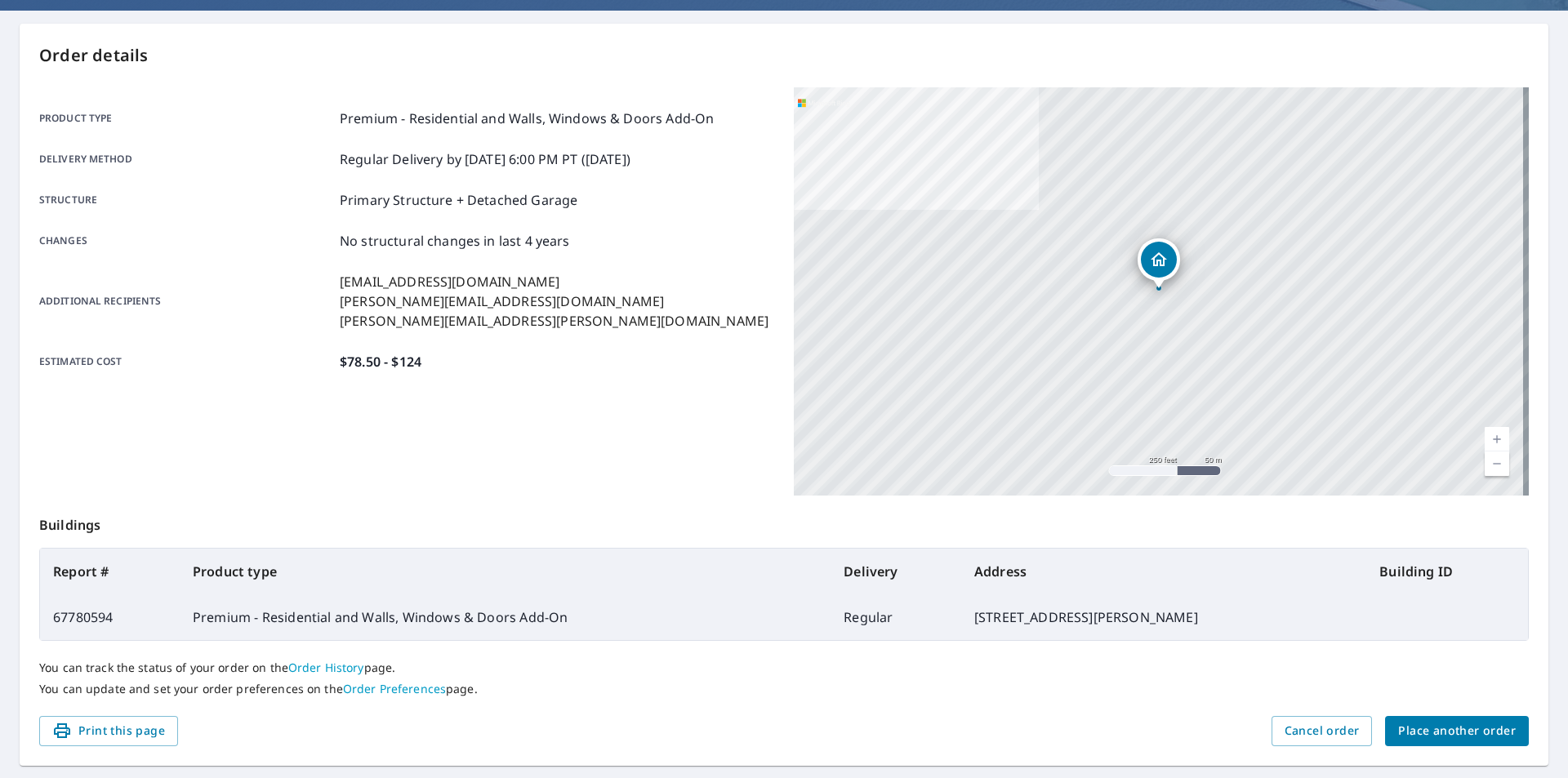
click at [561, 282] on div "Additional recipients [PERSON_NAME][EMAIL_ADDRESS][DOMAIN_NAME] [PERSON_NAME][E…" at bounding box center [406, 301] width 735 height 59
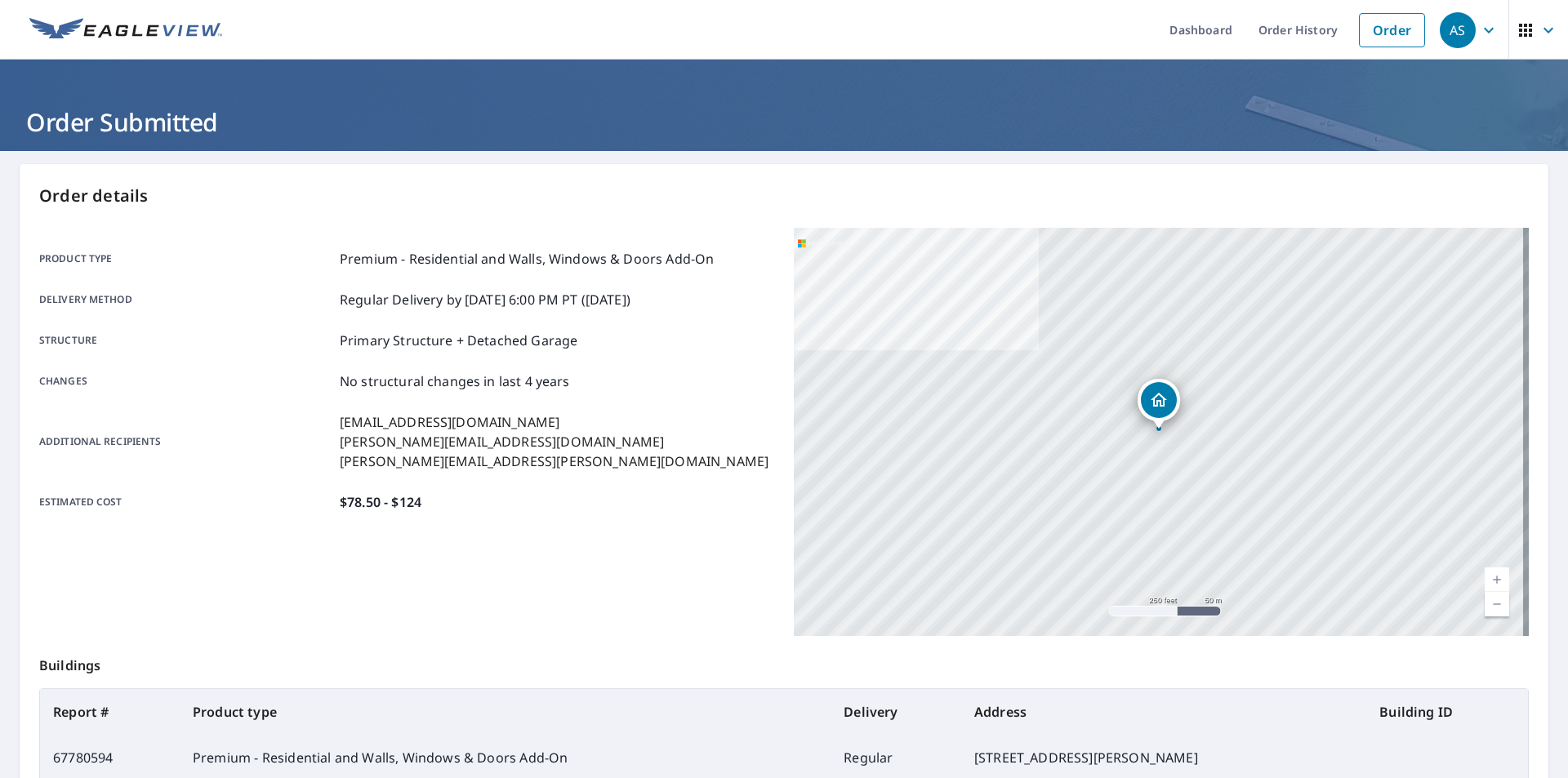
click at [394, 296] on p "Regular Delivery by [DATE] 6:00 PM PT ([DATE])" at bounding box center [485, 300] width 291 height 20
